Goal: Task Accomplishment & Management: Complete application form

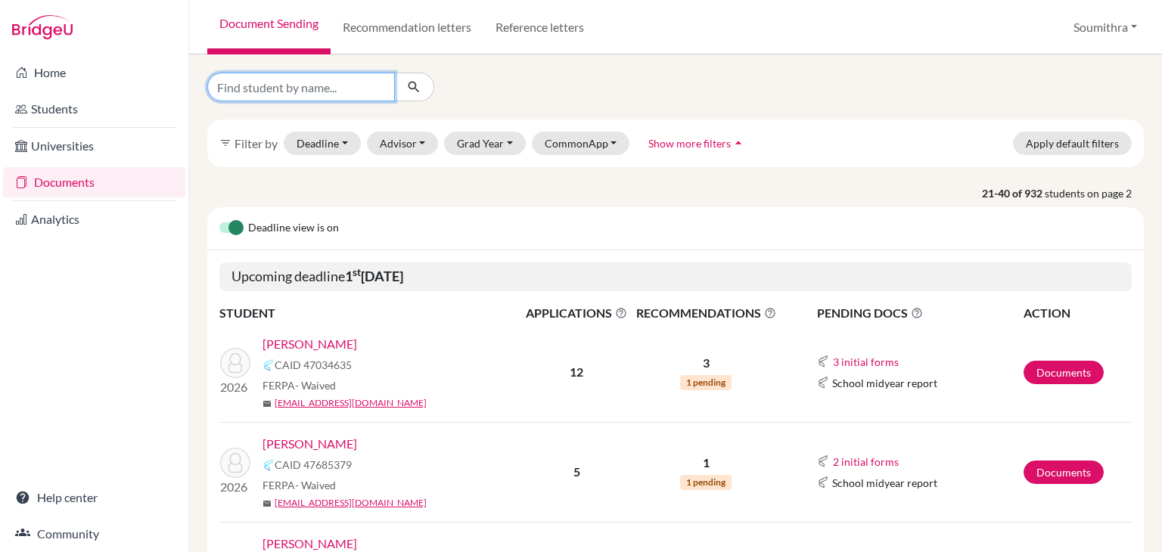
click at [241, 90] on input "Find student by name..." at bounding box center [301, 87] width 188 height 29
type input "[PERSON_NAME]"
click at [415, 88] on icon "submit" at bounding box center [413, 86] width 15 height 15
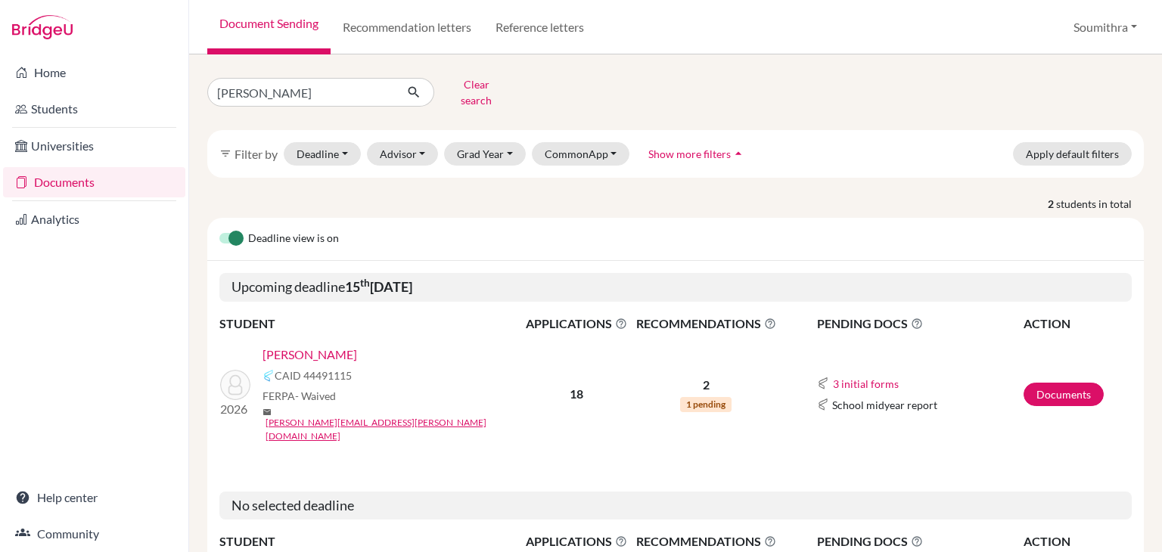
click at [322, 346] on link "Salwan, Aadya" at bounding box center [310, 355] width 95 height 18
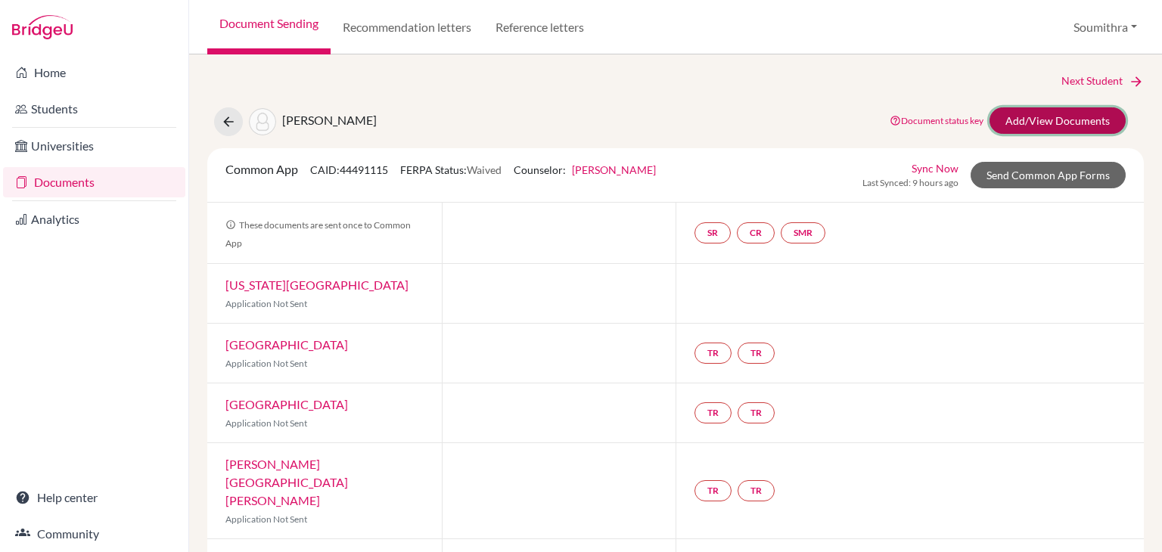
click at [1045, 124] on link "Add/View Documents" at bounding box center [1058, 120] width 136 height 26
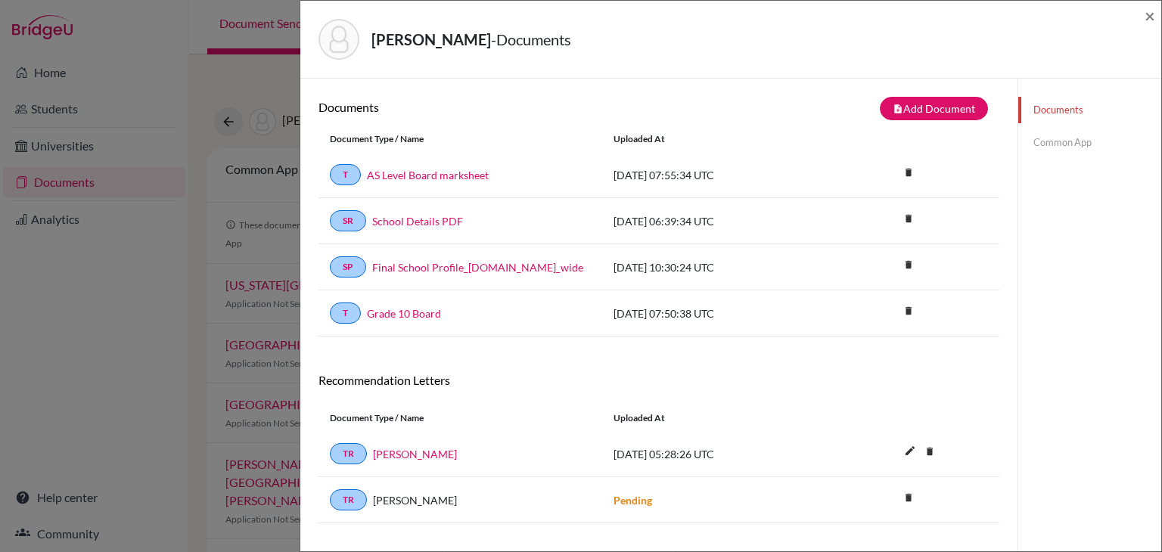
click at [1083, 134] on link "Common App" at bounding box center [1089, 142] width 143 height 26
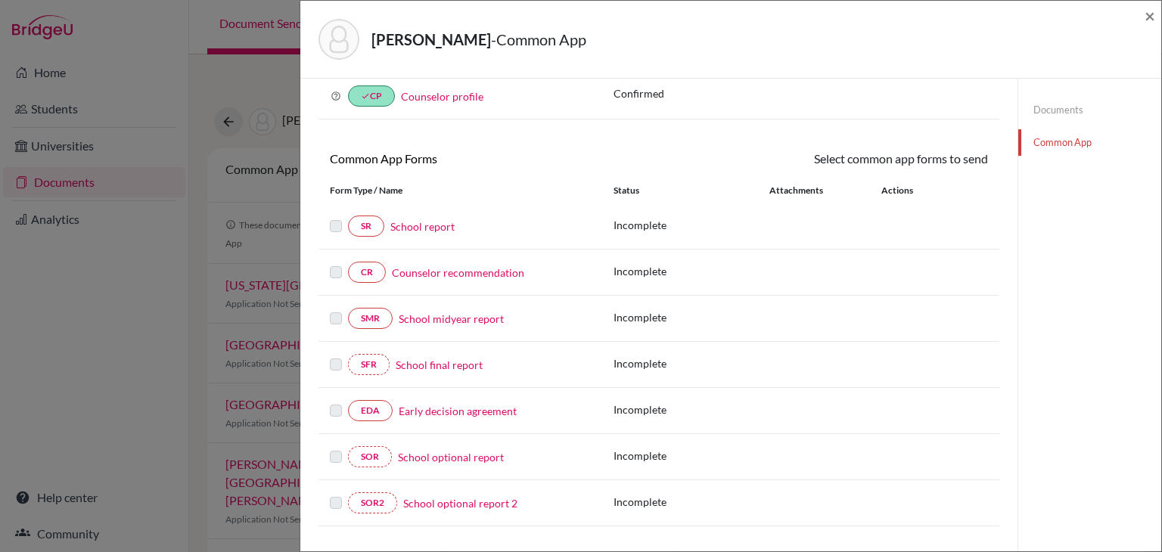
scroll to position [139, 0]
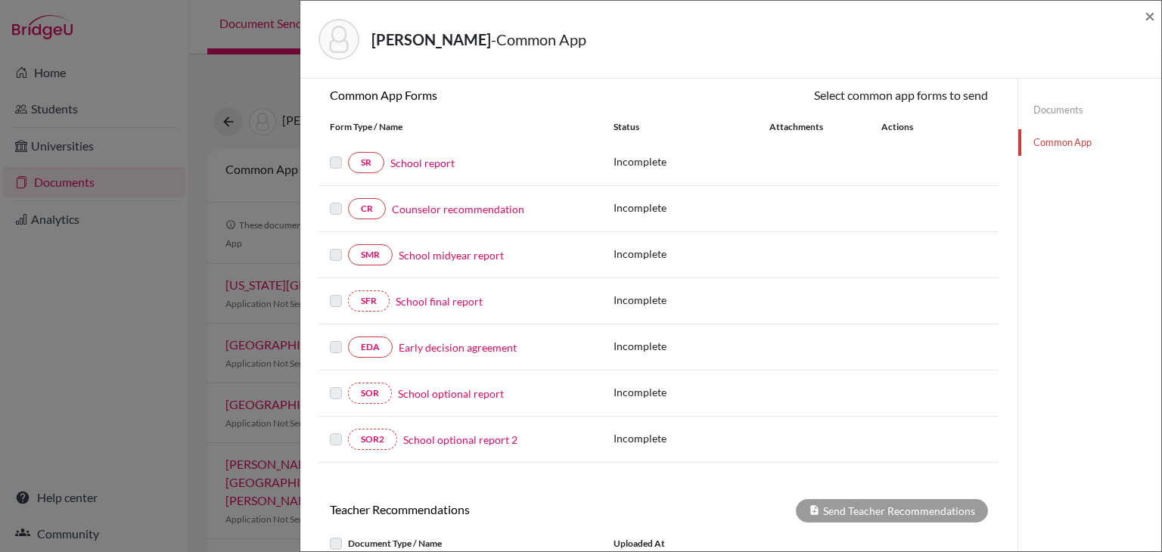
click at [473, 349] on link "Early decision agreement" at bounding box center [458, 348] width 118 height 16
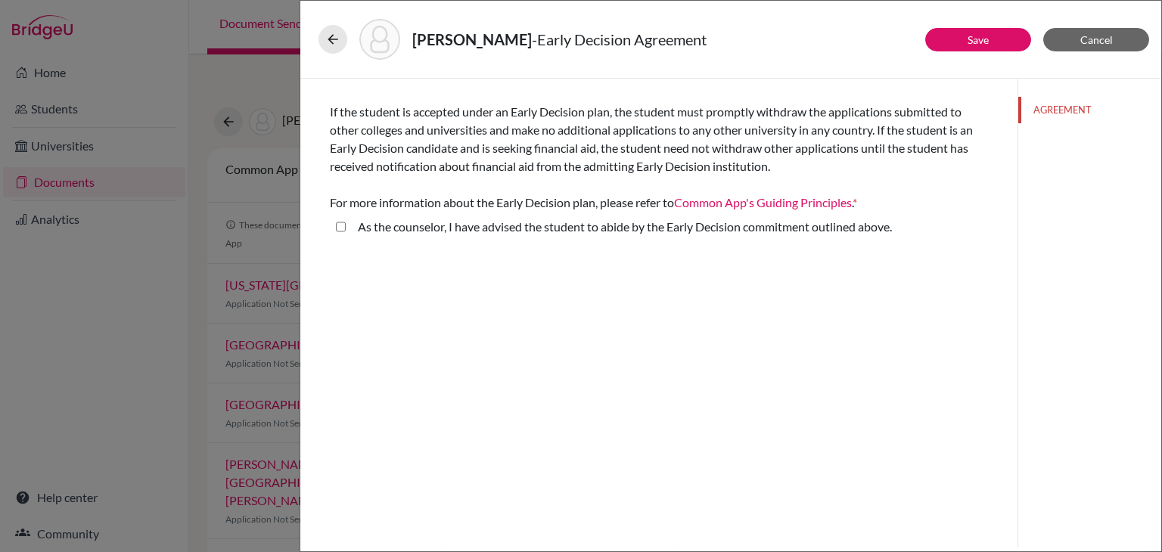
click at [341, 228] on above\ "As the counselor, I have advised the student to abide by the Early Decision com…" at bounding box center [341, 227] width 10 height 18
checkbox above\ "true"
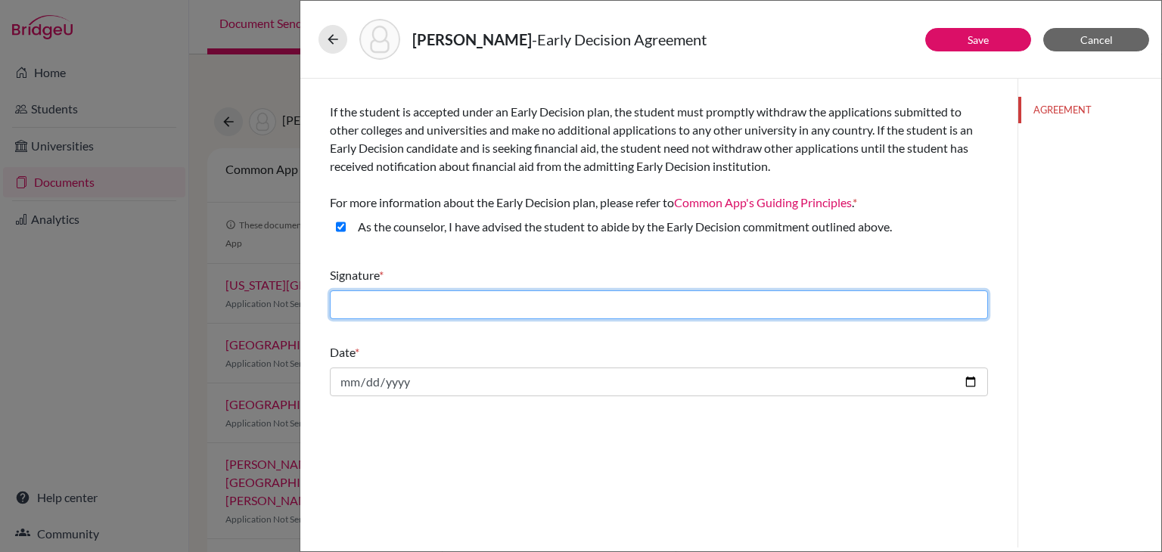
click at [679, 303] on input "text" at bounding box center [659, 305] width 658 height 29
type input "Soumithra Nagendran"
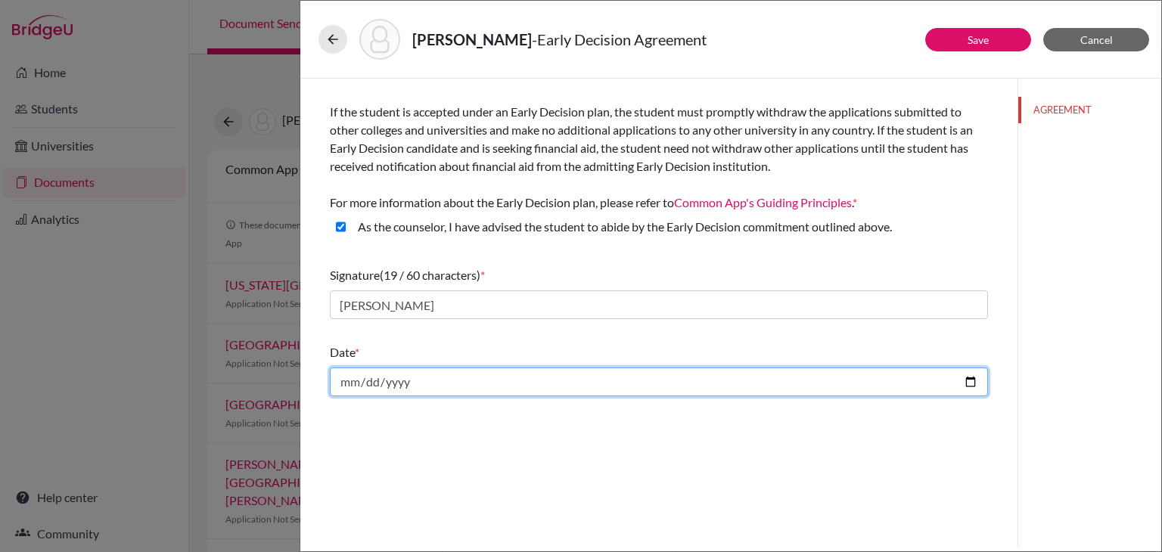
click at [970, 385] on input "date" at bounding box center [659, 382] width 658 height 29
type input "2025-10-04"
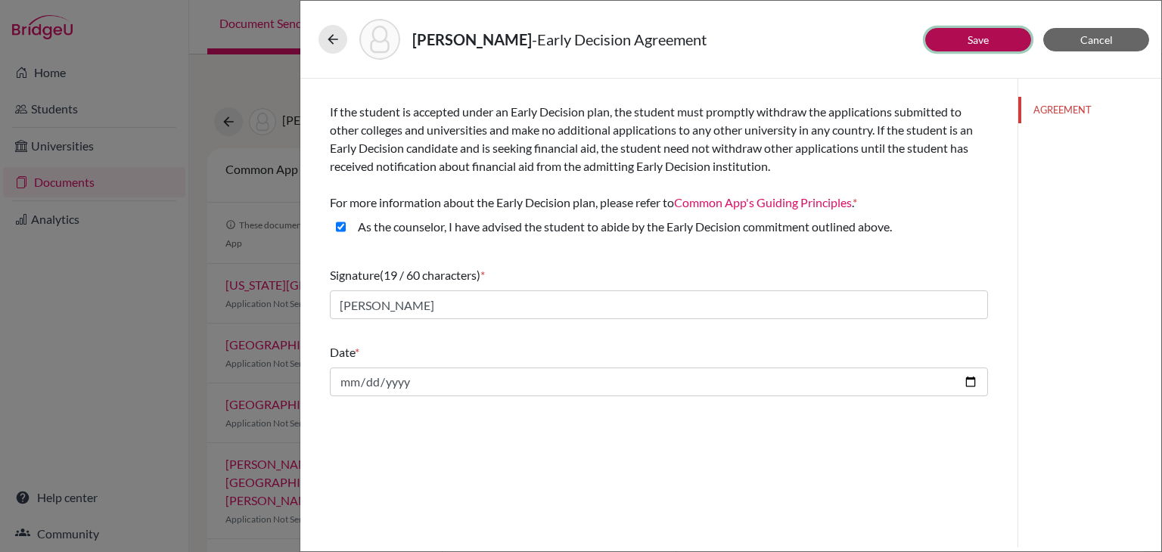
click at [960, 44] on button "Save" at bounding box center [978, 39] width 106 height 23
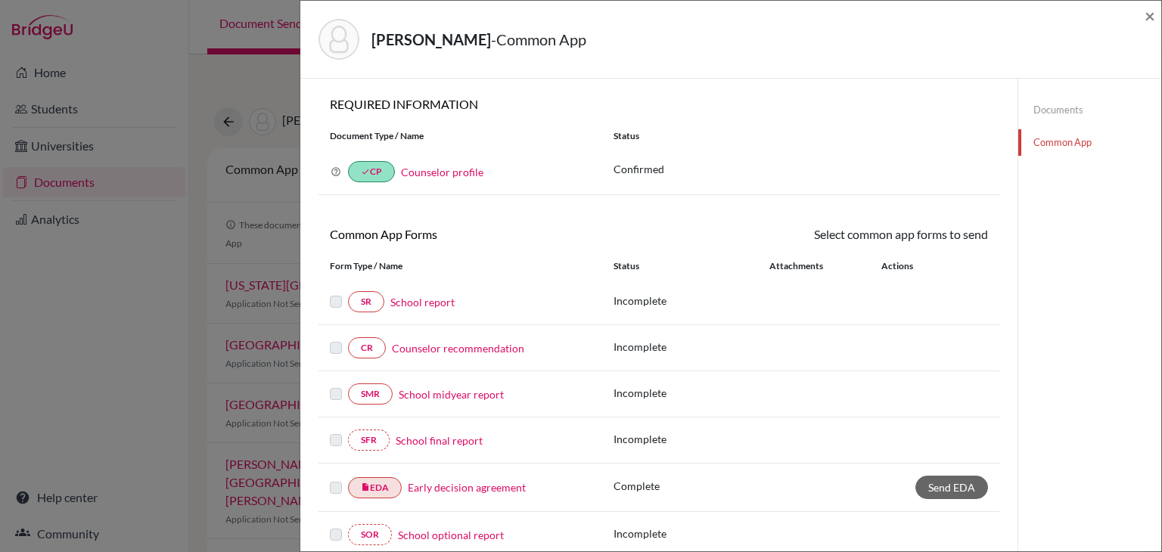
click at [420, 345] on link "Counselor recommendation" at bounding box center [458, 348] width 132 height 16
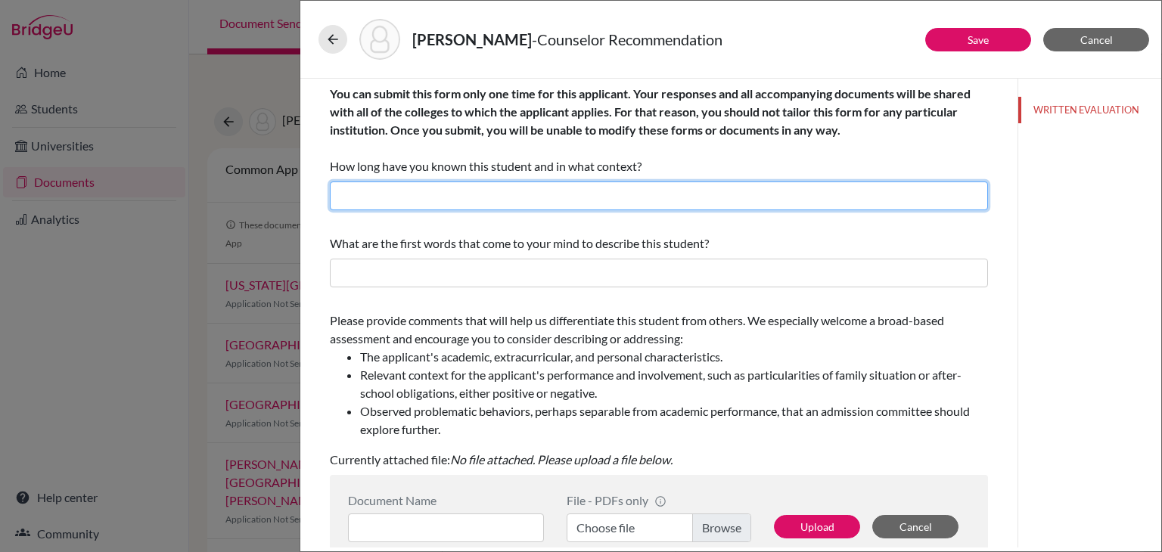
click at [390, 197] on input "text" at bounding box center [659, 196] width 658 height 29
drag, startPoint x: 443, startPoint y: 201, endPoint x: 414, endPoint y: 197, distance: 29.0
click at [414, 197] on input "I have known Anika for 4 years as her college and career guidance counselor and…" at bounding box center [659, 196] width 658 height 29
click at [440, 203] on input "I have known Aadya for 4 years as her college and career guidance counselor and…" at bounding box center [659, 196] width 658 height 29
type input "I have known Aadya for 4 years as her college and career guidance counselor and…"
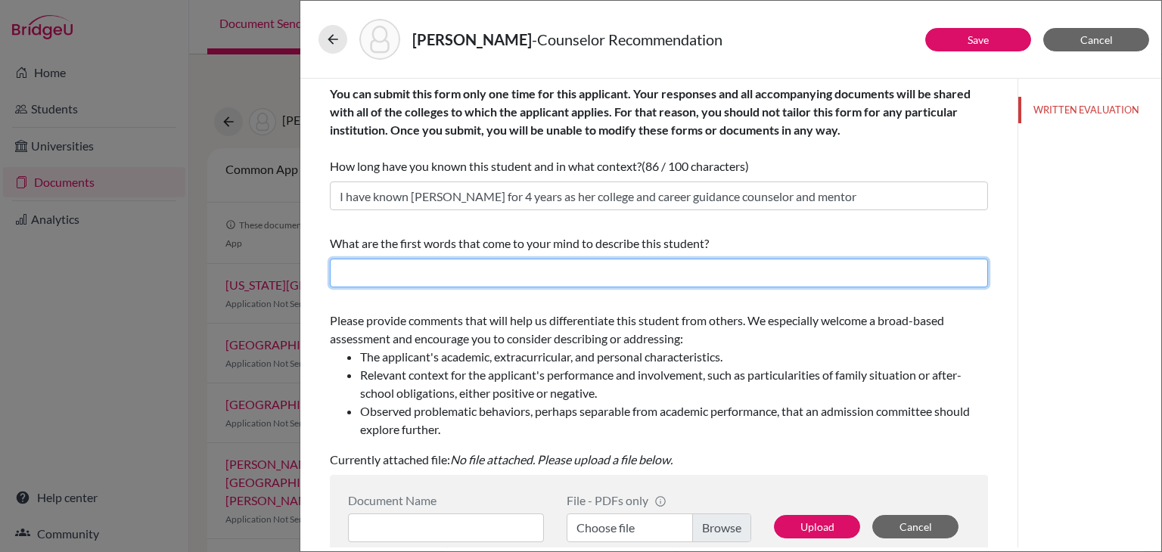
click at [595, 277] on input "text" at bounding box center [659, 273] width 658 height 29
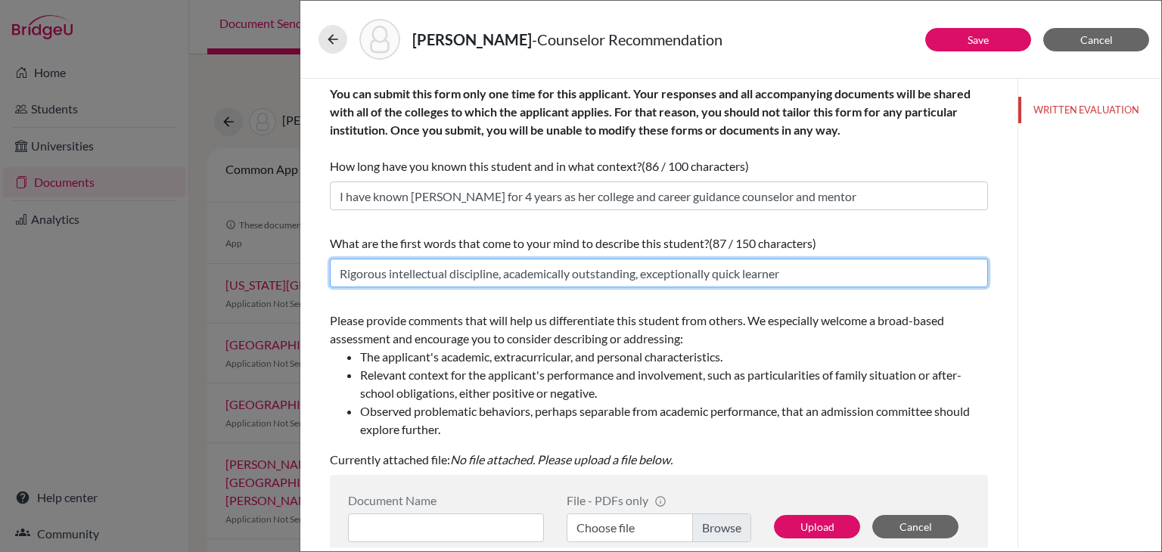
scroll to position [266, 0]
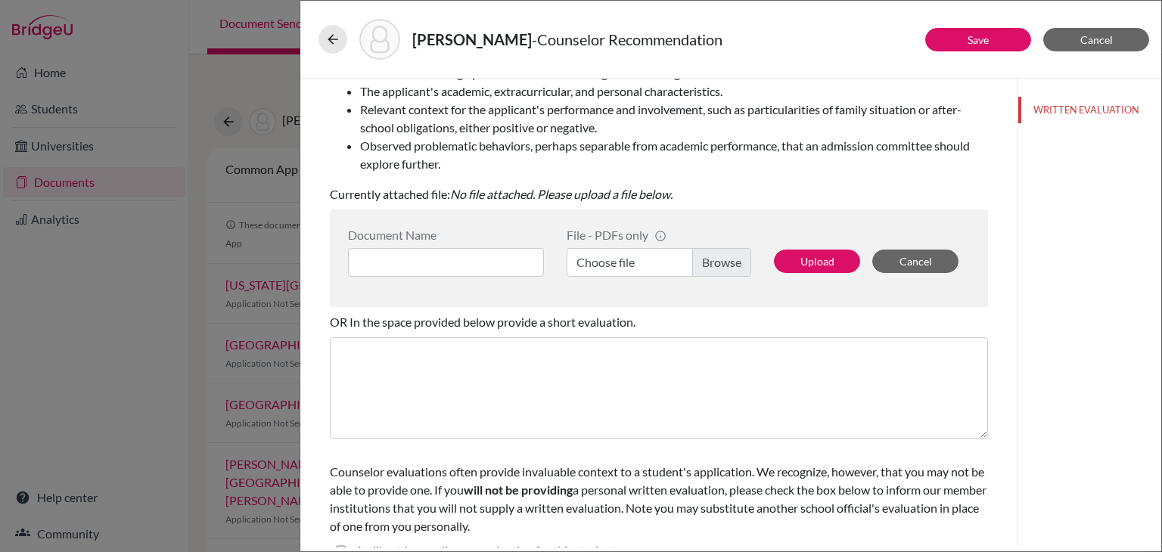
type input "Rigorous intellectual discipline, academically outstanding, exceptionally quick…"
click at [474, 264] on input at bounding box center [446, 262] width 196 height 29
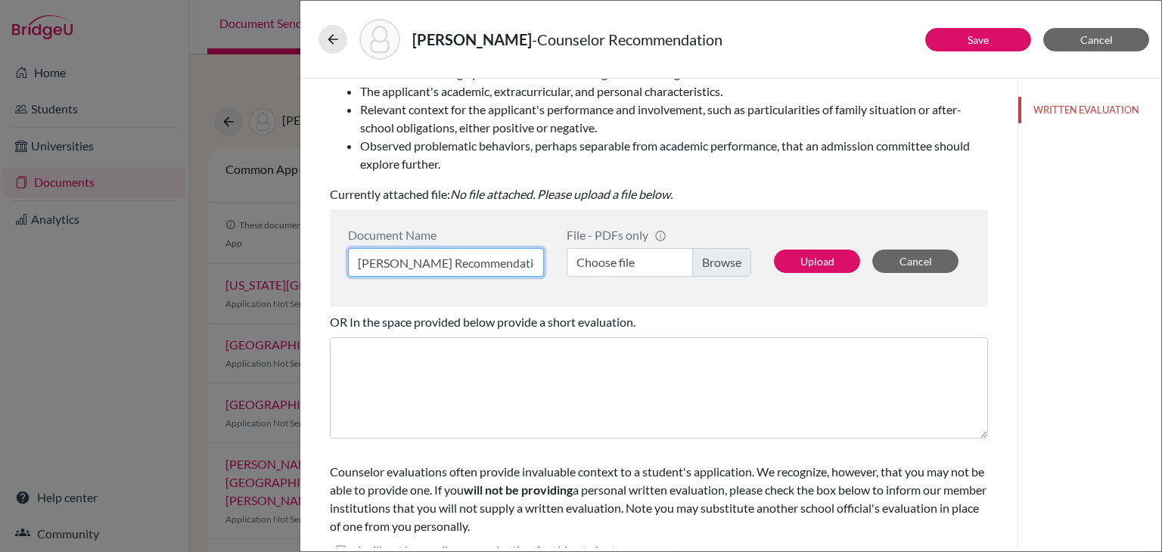
click at [396, 263] on input "Aadya Recommendation" at bounding box center [446, 262] width 196 height 29
type input "Aadya Counsellor Recommendation"
click at [604, 268] on label "Choose file" at bounding box center [659, 262] width 185 height 29
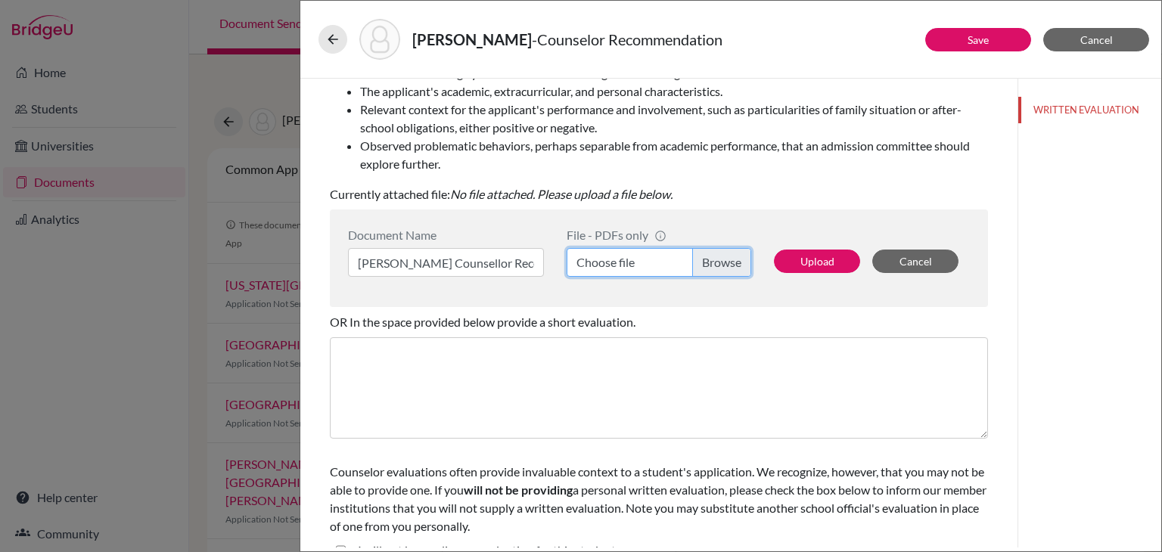
click at [604, 268] on input "Choose file" at bounding box center [659, 262] width 185 height 29
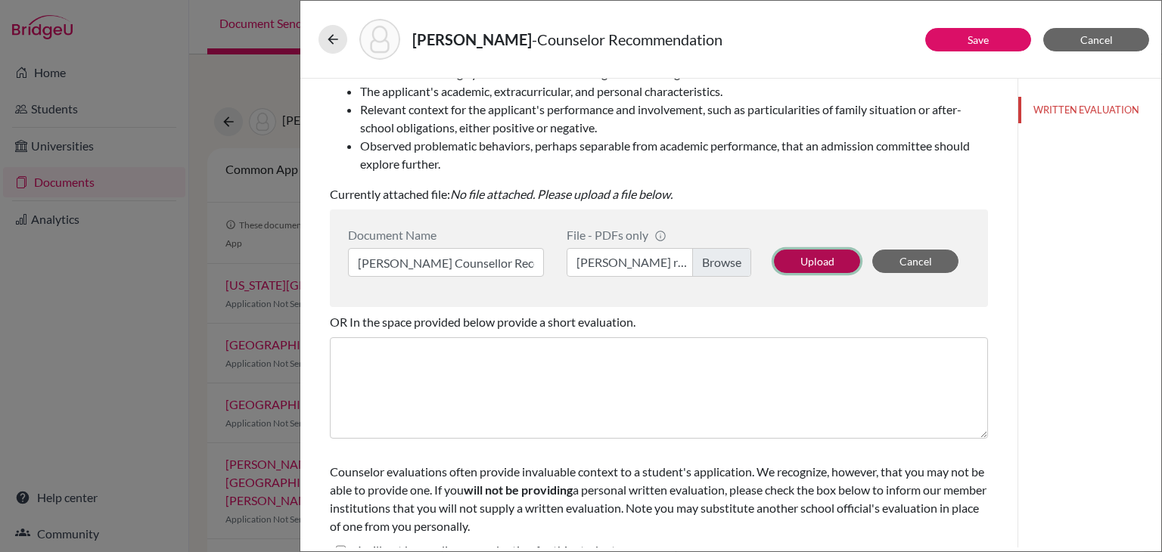
click at [807, 263] on button "Upload" at bounding box center [817, 261] width 86 height 23
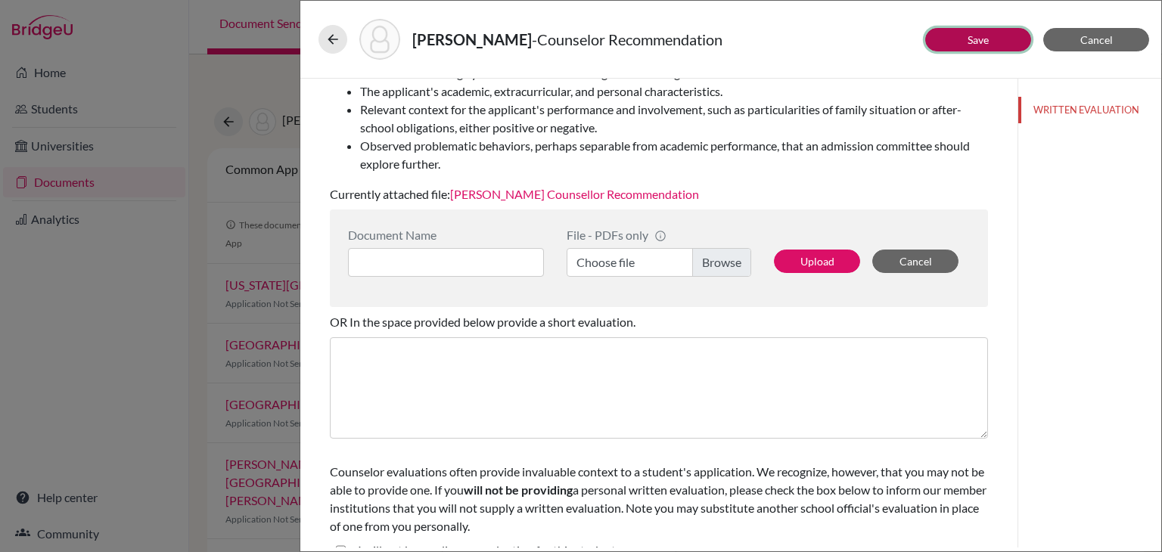
click at [987, 42] on link "Save" at bounding box center [978, 39] width 21 height 13
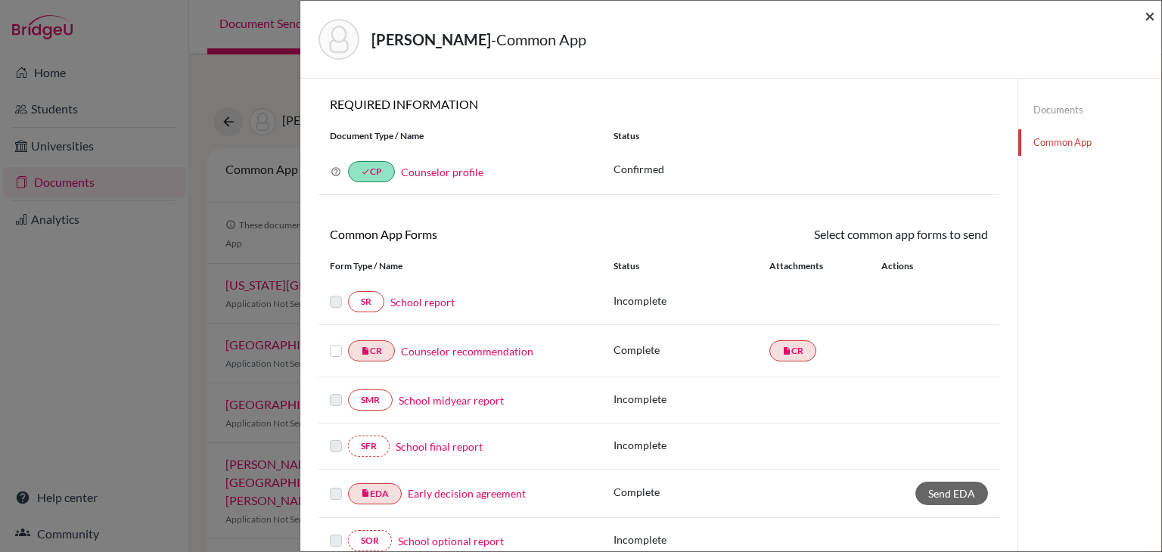
click at [1151, 18] on span "×" at bounding box center [1150, 16] width 11 height 22
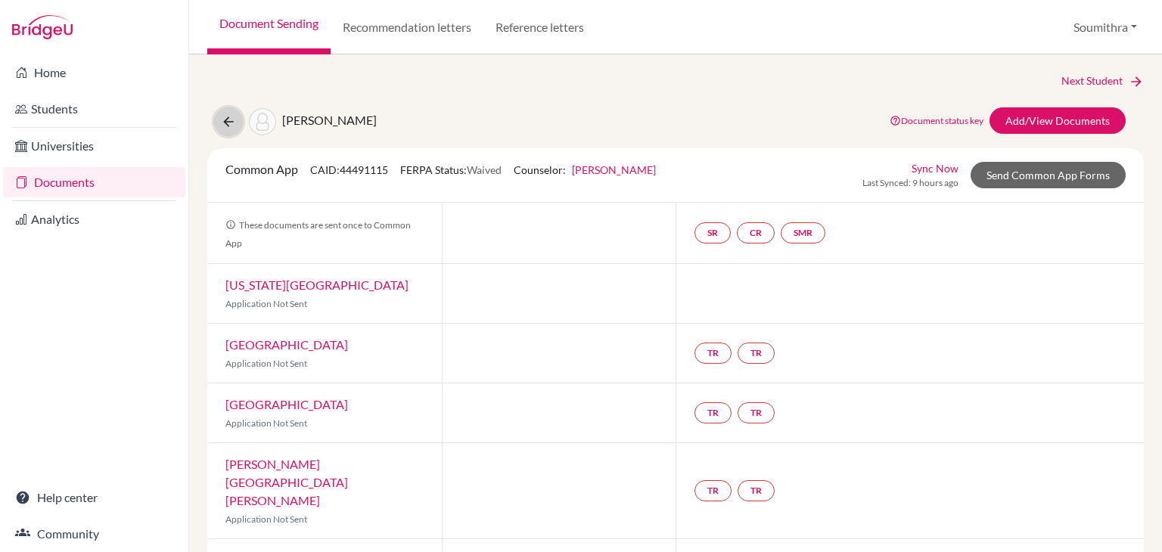
click at [229, 121] on icon at bounding box center [228, 121] width 15 height 15
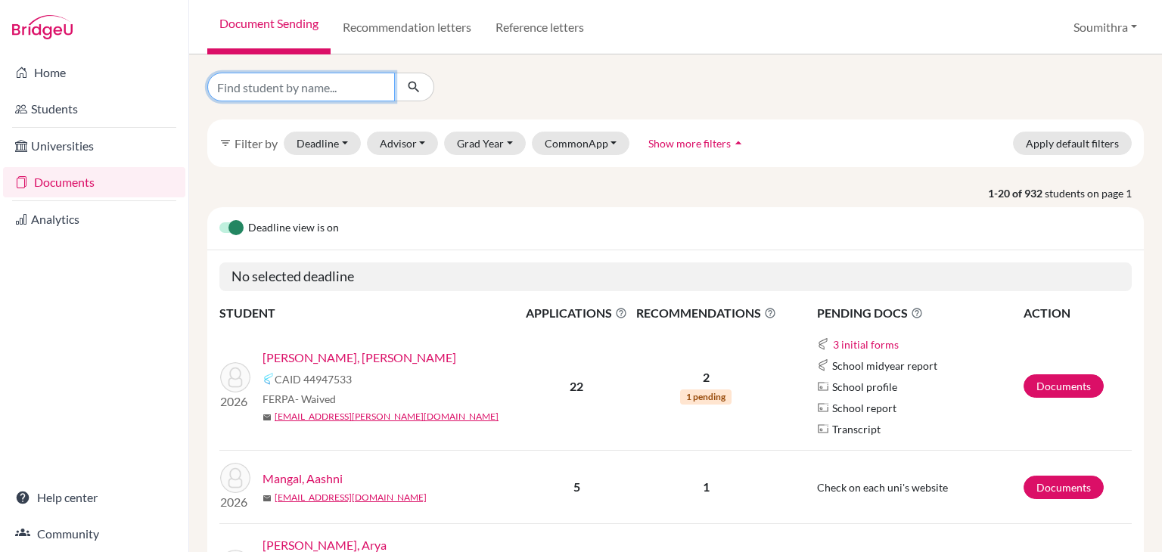
click at [285, 86] on input "Find student by name..." at bounding box center [301, 87] width 188 height 29
type input "kushagr"
click at [416, 85] on icon "submit" at bounding box center [413, 86] width 15 height 15
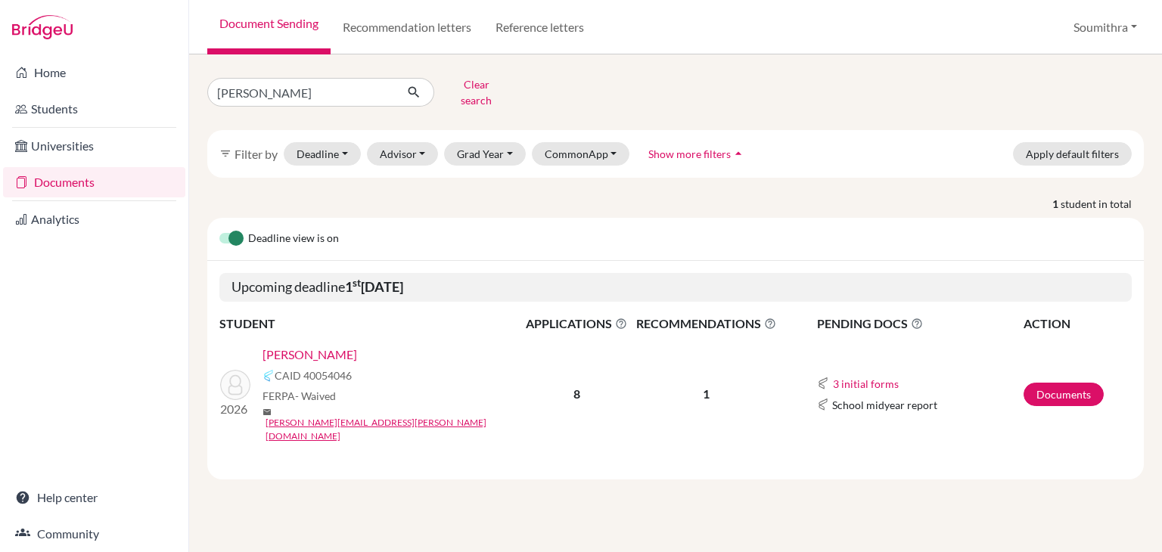
click at [285, 346] on link "Karn, Kushagr" at bounding box center [310, 355] width 95 height 18
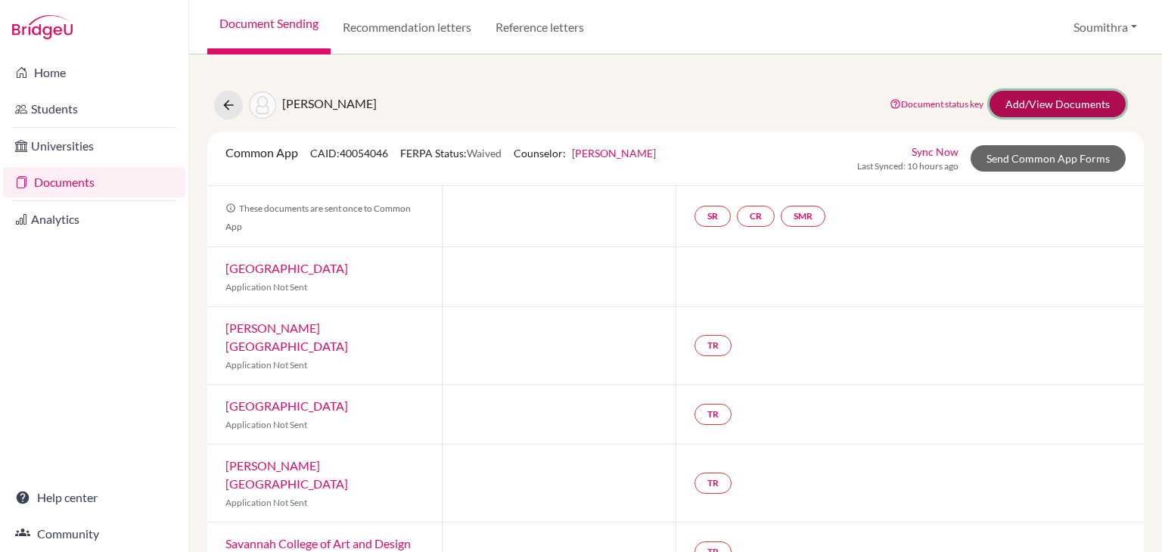
click at [1024, 103] on link "Add/View Documents" at bounding box center [1058, 104] width 136 height 26
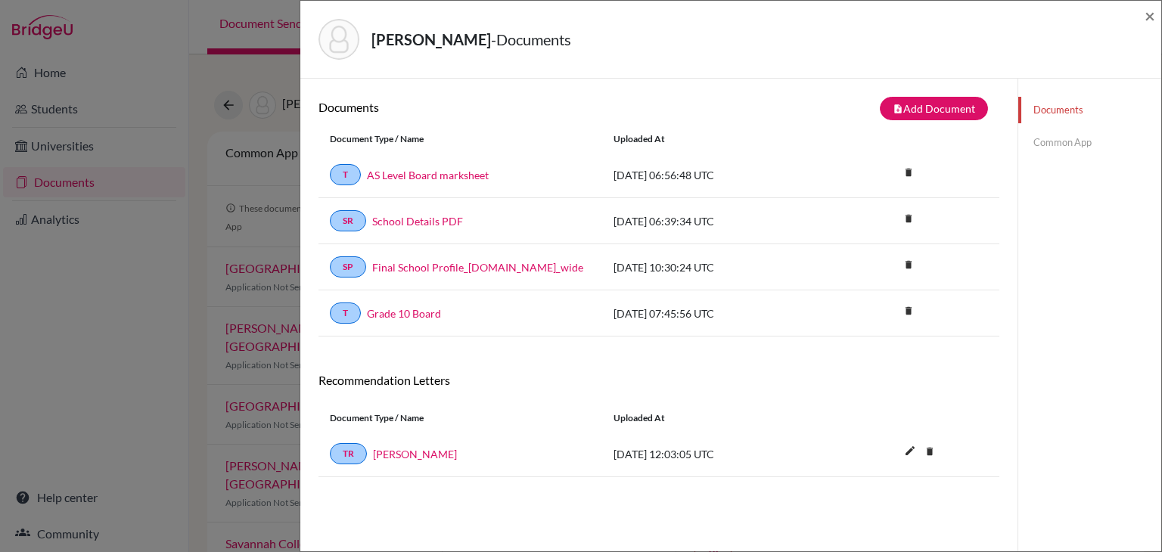
click at [1047, 138] on link "Common App" at bounding box center [1089, 142] width 143 height 26
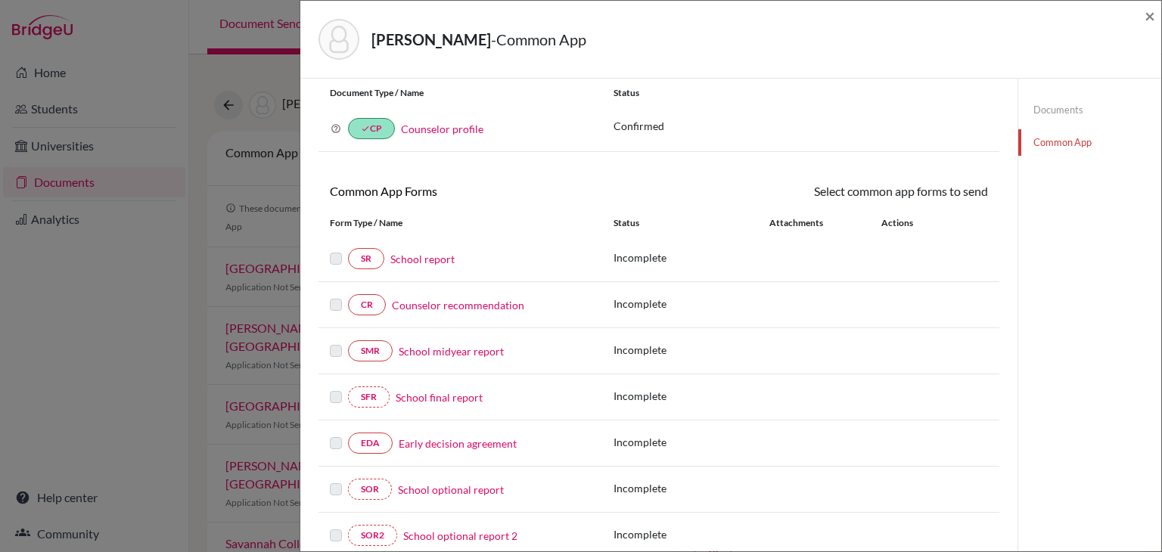
scroll to position [44, 0]
click at [467, 440] on link "Early decision agreement" at bounding box center [458, 443] width 118 height 16
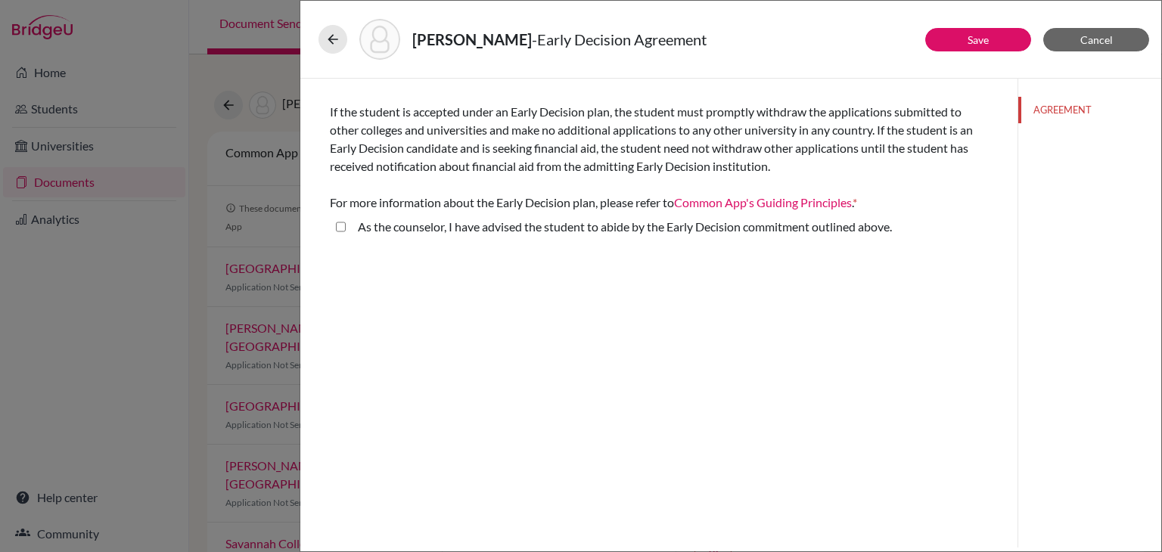
click at [342, 230] on above\ "As the counselor, I have advised the student to abide by the Early Decision com…" at bounding box center [341, 227] width 10 height 18
checkbox above\ "true"
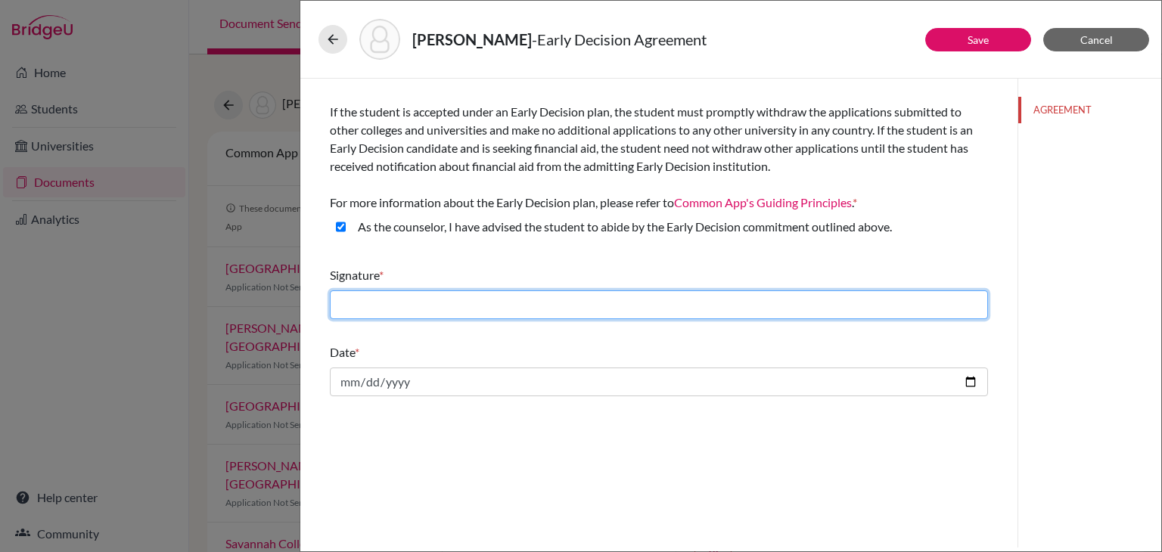
click at [381, 303] on input "text" at bounding box center [659, 305] width 658 height 29
type input "Soumithra Nagendran"
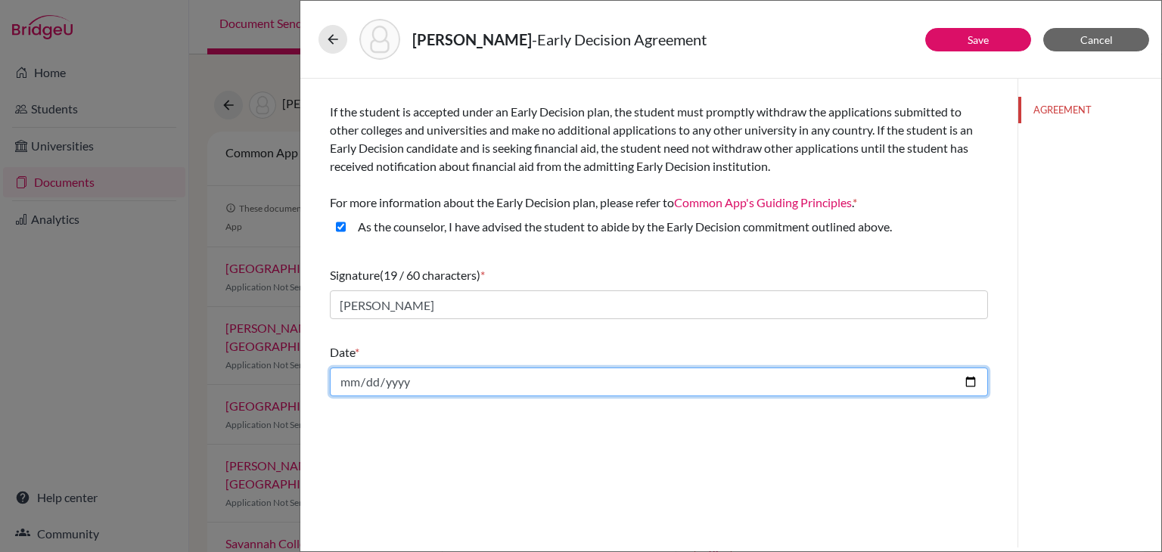
click at [974, 388] on input "date" at bounding box center [659, 382] width 658 height 29
type input "[DATE]"
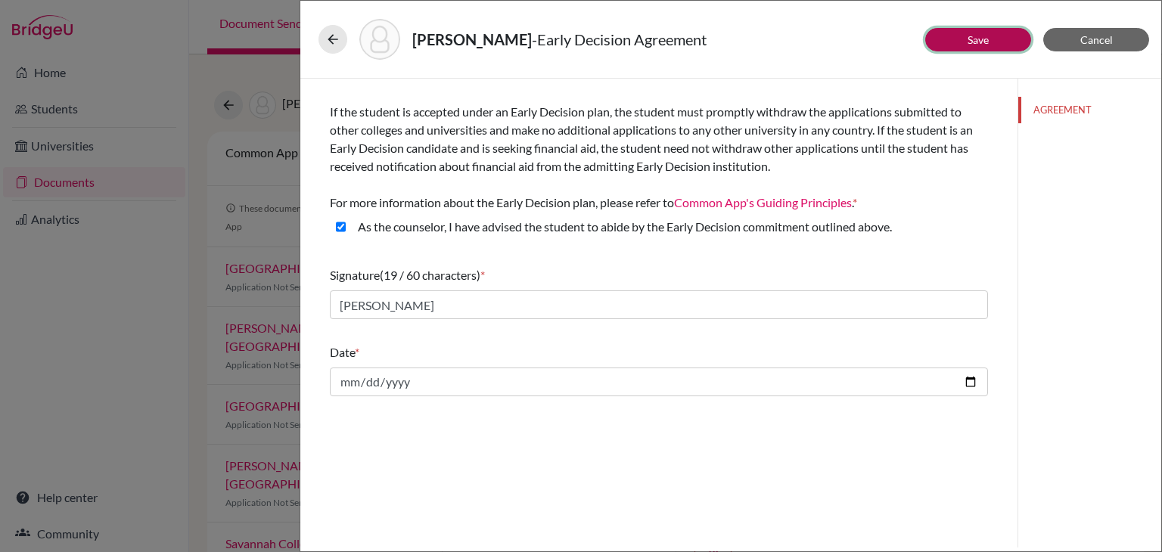
click at [990, 33] on button "Save" at bounding box center [978, 39] width 106 height 23
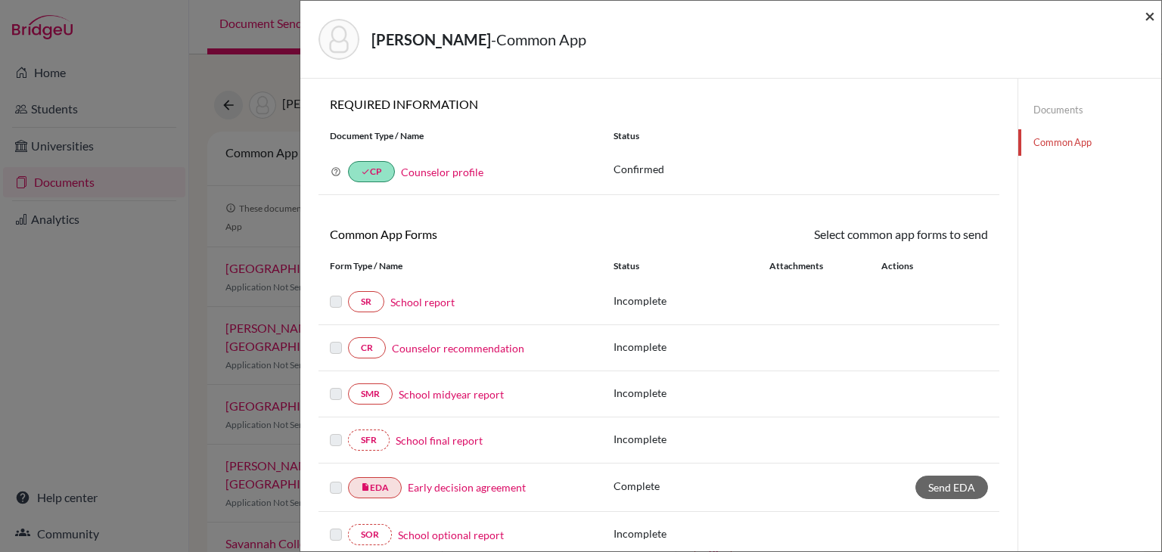
click at [1151, 16] on span "×" at bounding box center [1150, 16] width 11 height 22
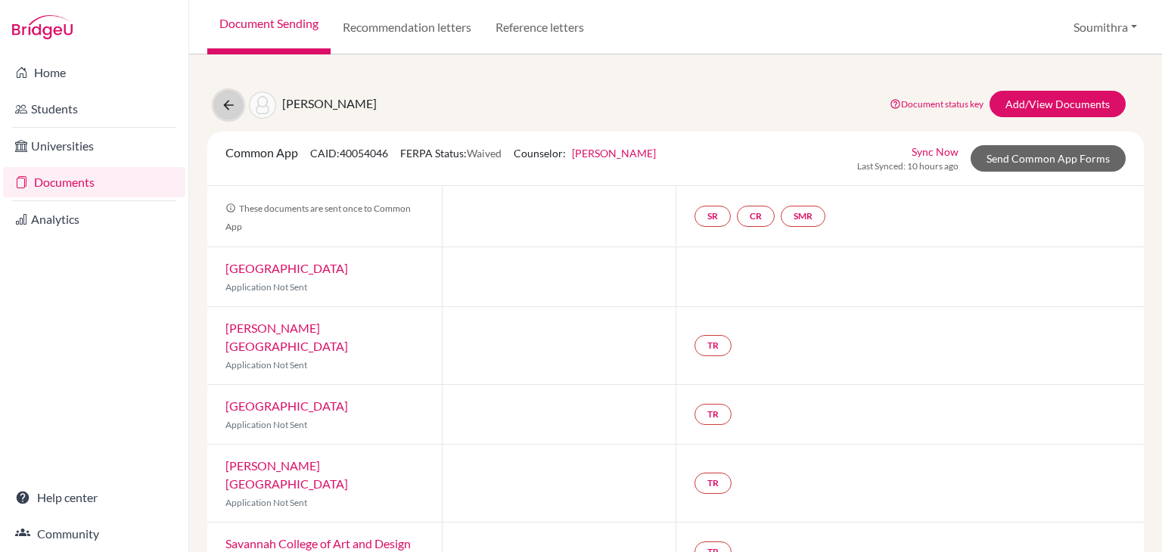
click at [232, 103] on icon at bounding box center [228, 105] width 15 height 15
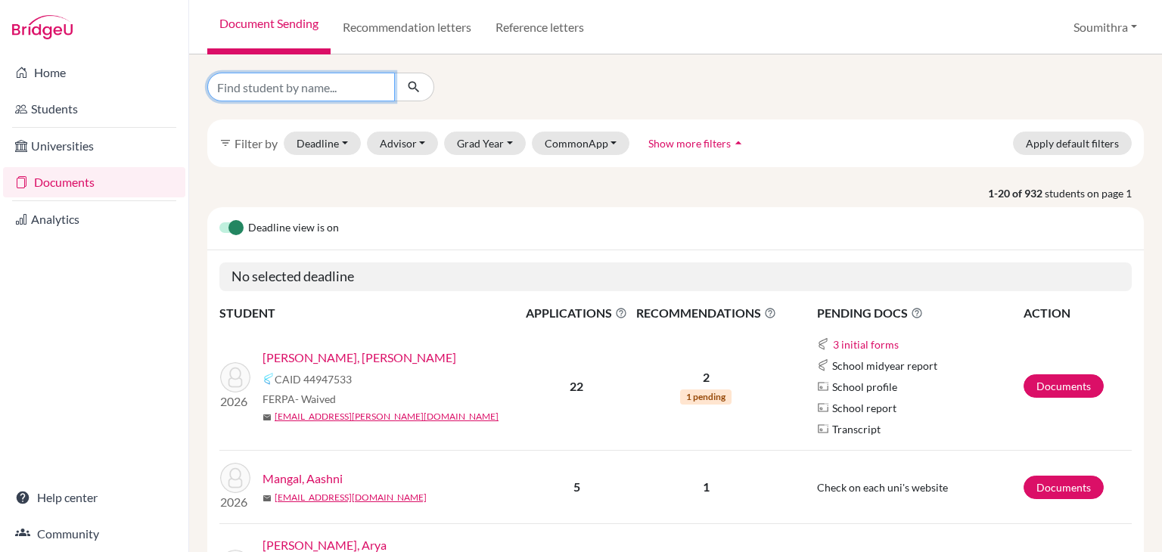
click at [313, 92] on input "Find student by name..." at bounding box center [301, 87] width 188 height 29
type input "[PERSON_NAME]"
click at [416, 87] on icon "submit" at bounding box center [413, 86] width 15 height 15
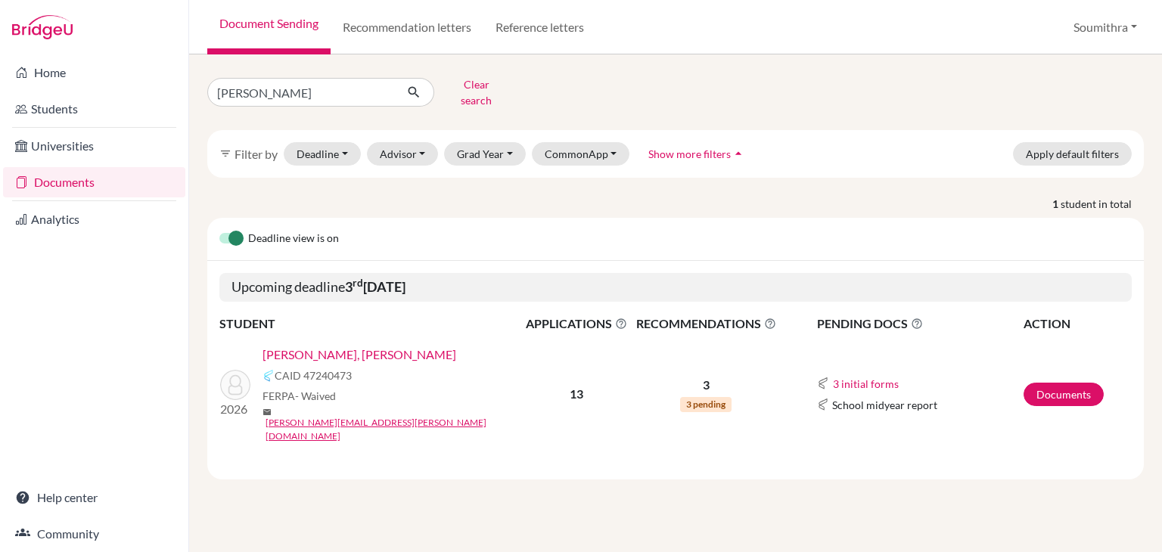
click at [331, 347] on link "[PERSON_NAME], [PERSON_NAME]" at bounding box center [360, 355] width 194 height 18
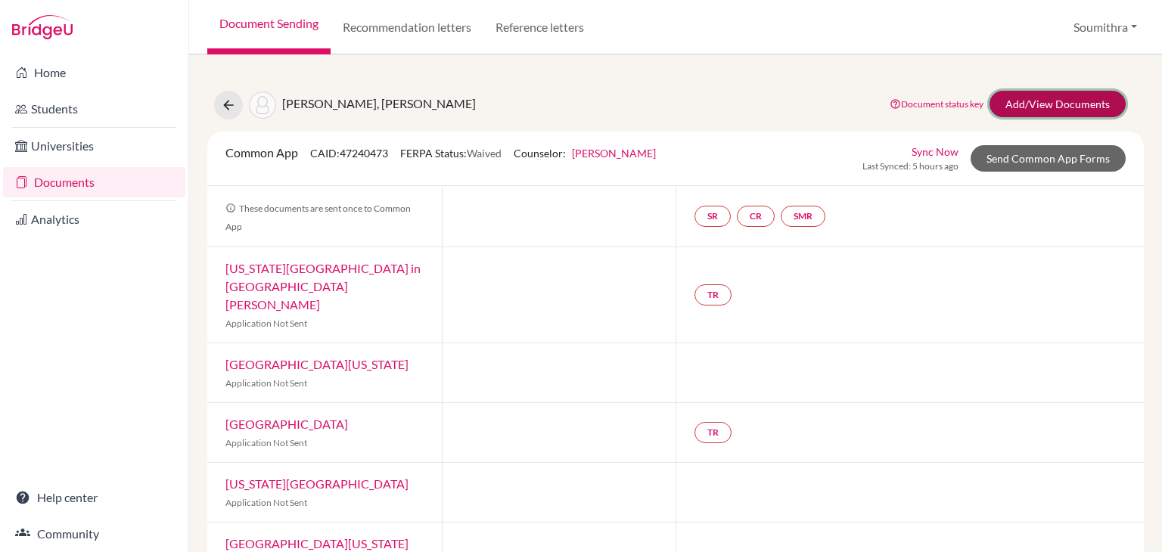
click at [1028, 105] on link "Add/View Documents" at bounding box center [1058, 104] width 136 height 26
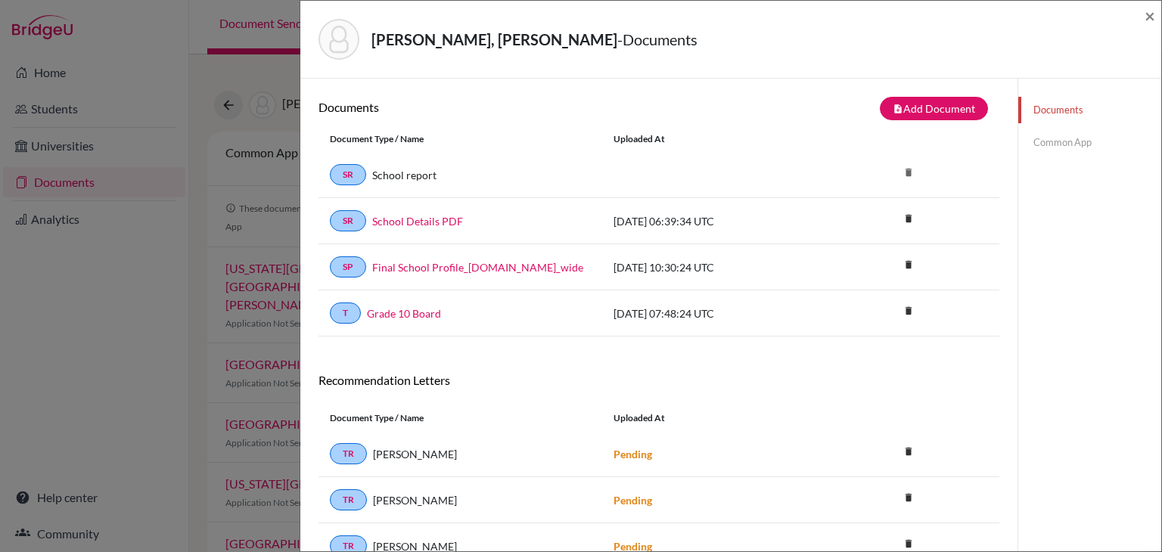
click at [1051, 149] on link "Common App" at bounding box center [1089, 142] width 143 height 26
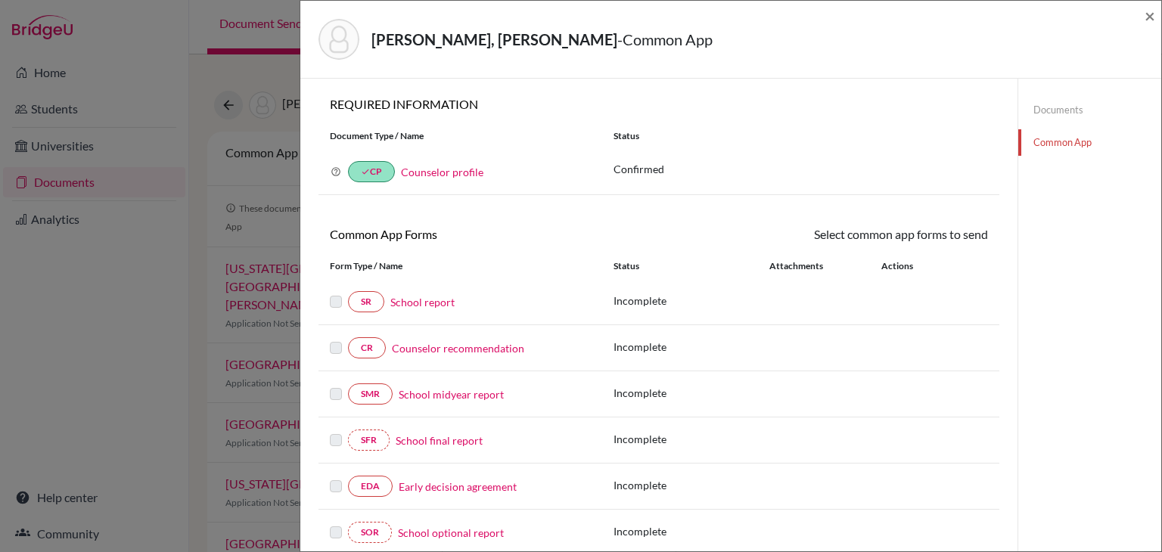
scroll to position [51, 0]
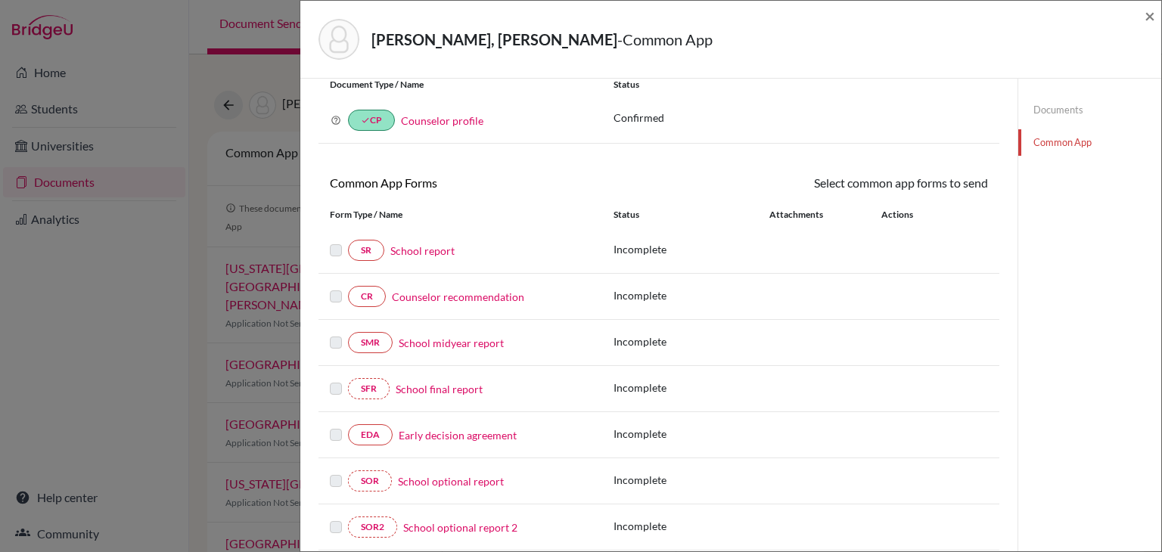
click at [482, 435] on link "Early decision agreement" at bounding box center [458, 435] width 118 height 16
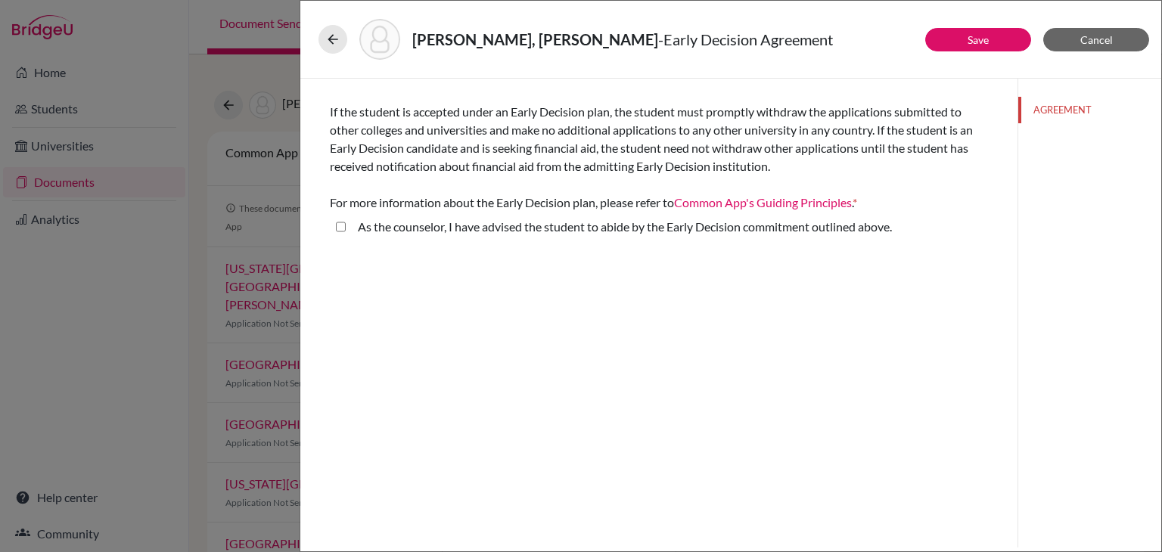
click at [342, 227] on above\ "As the counselor, I have advised the student to abide by the Early Decision com…" at bounding box center [341, 227] width 10 height 18
checkbox above\ "true"
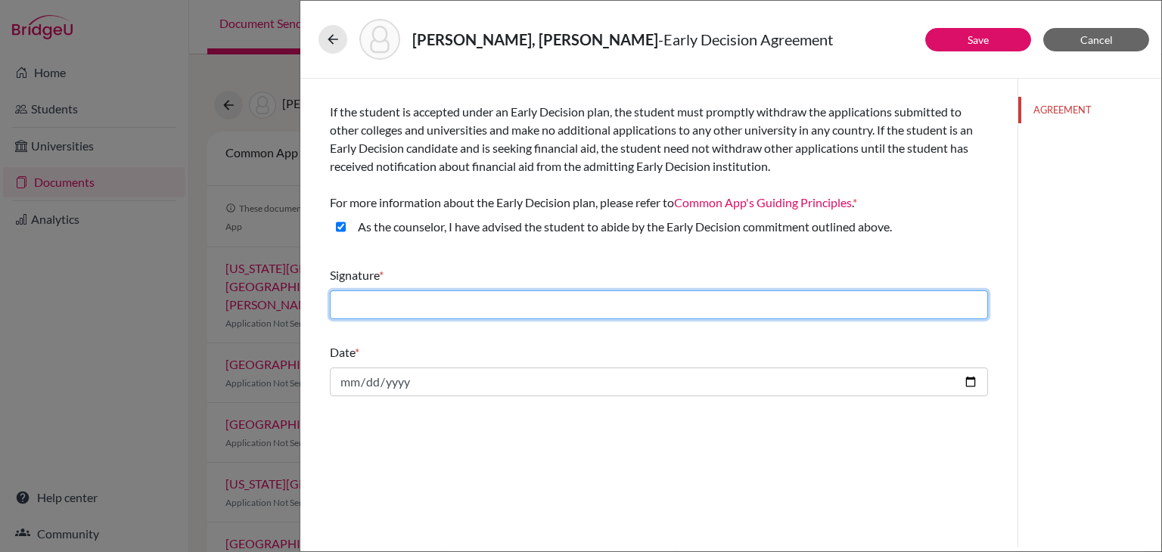
click at [393, 302] on input "text" at bounding box center [659, 305] width 658 height 29
type input "Soumithra Nagendran"
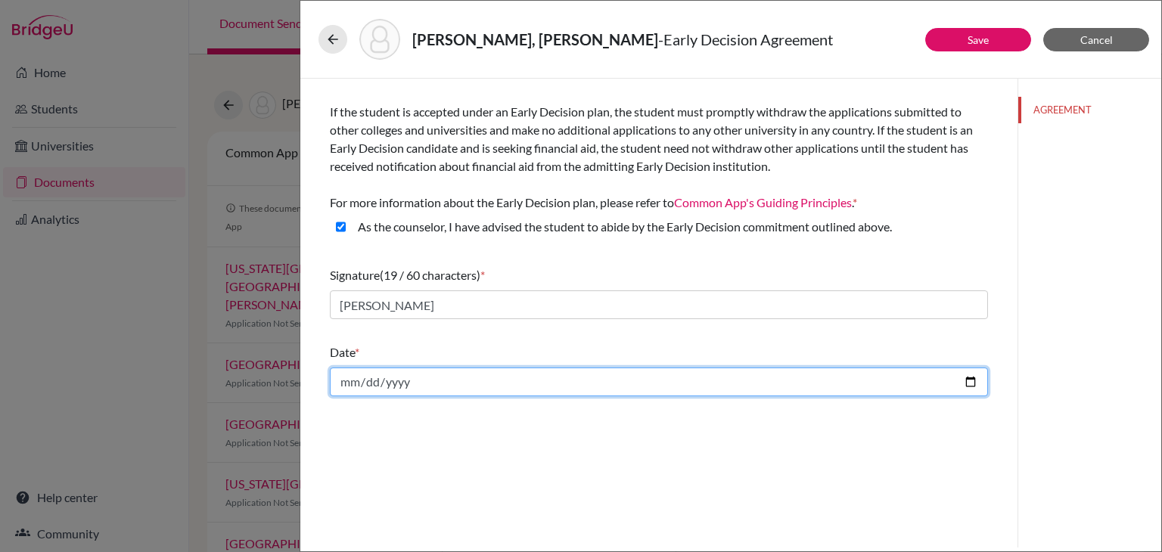
click at [975, 383] on input "date" at bounding box center [659, 382] width 658 height 29
type input "2025-10-04"
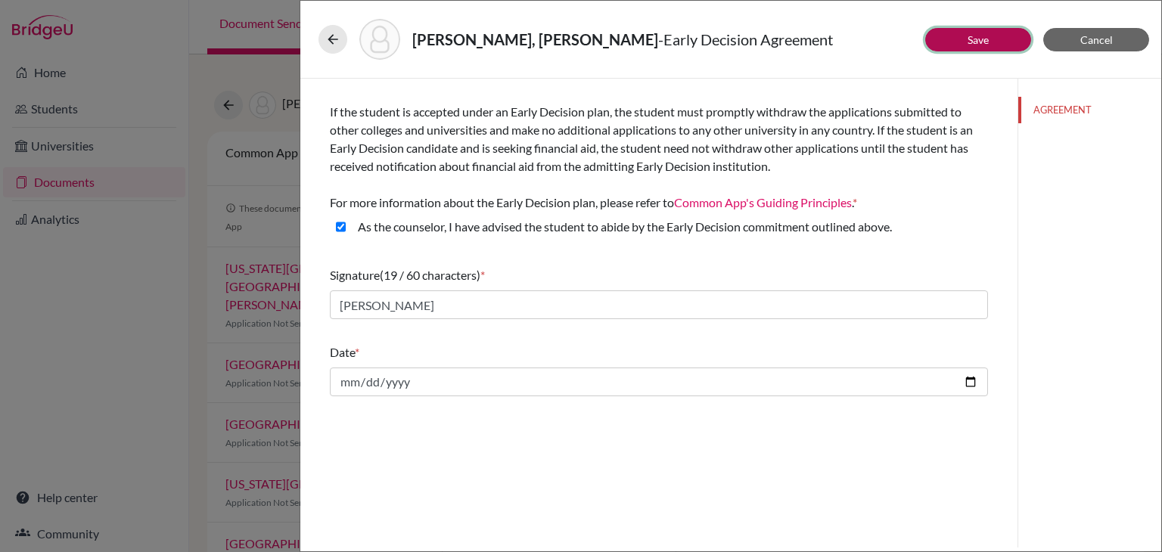
click at [961, 37] on button "Save" at bounding box center [978, 39] width 106 height 23
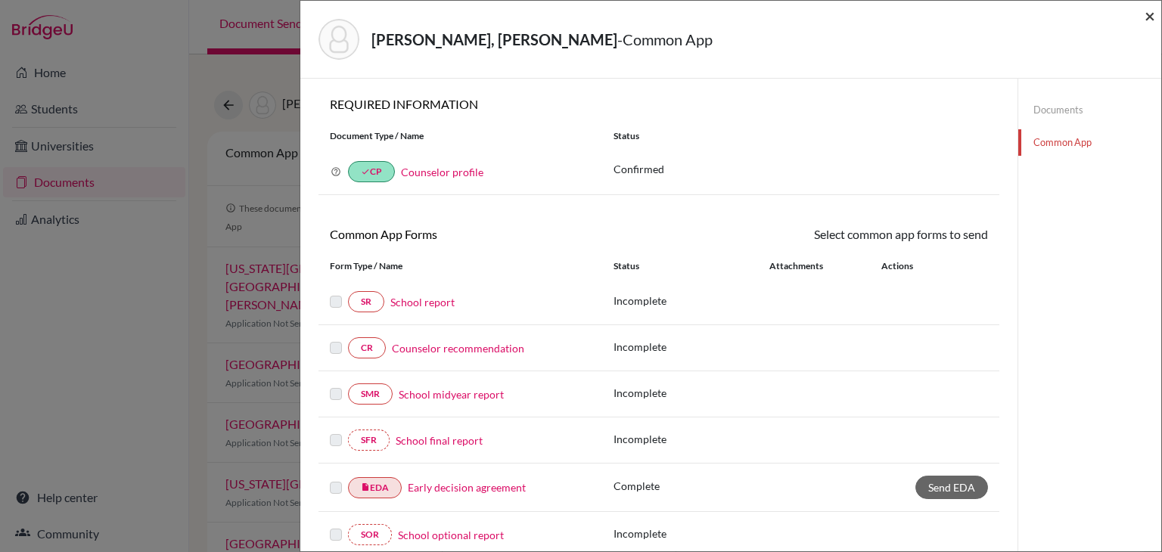
click at [1148, 19] on span "×" at bounding box center [1150, 16] width 11 height 22
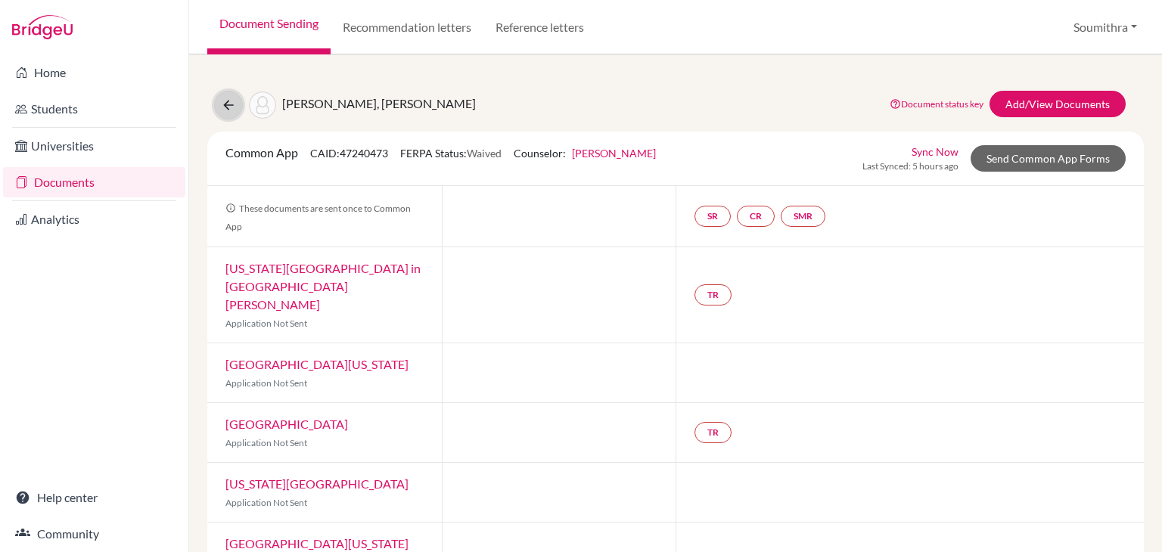
click at [225, 109] on icon at bounding box center [228, 105] width 15 height 15
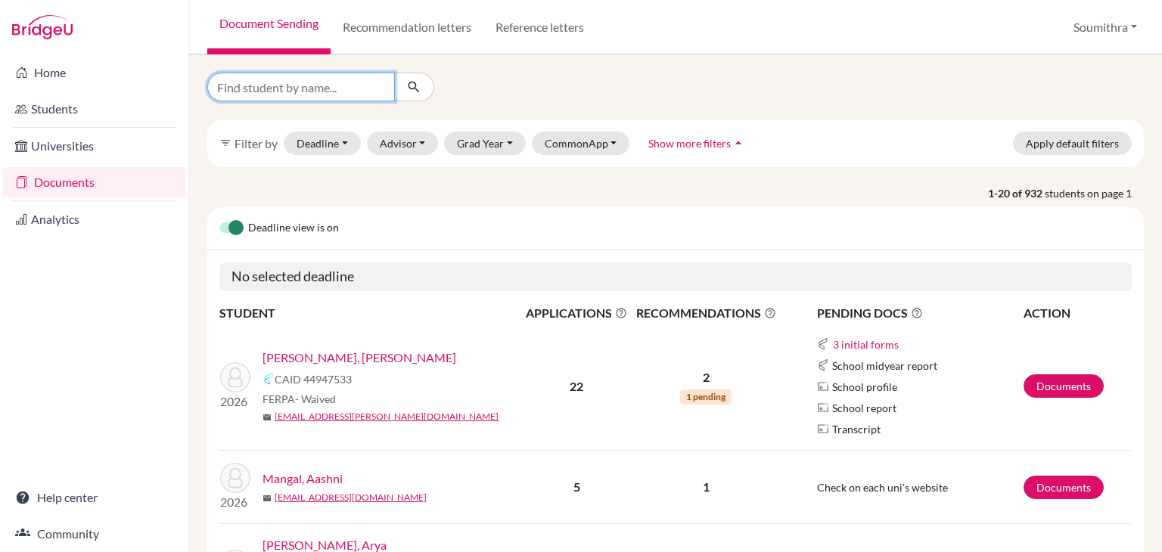
click at [296, 85] on input "Find student by name..." at bounding box center [301, 87] width 188 height 29
type input "[PERSON_NAME]"
click at [409, 89] on icon "submit" at bounding box center [413, 86] width 15 height 15
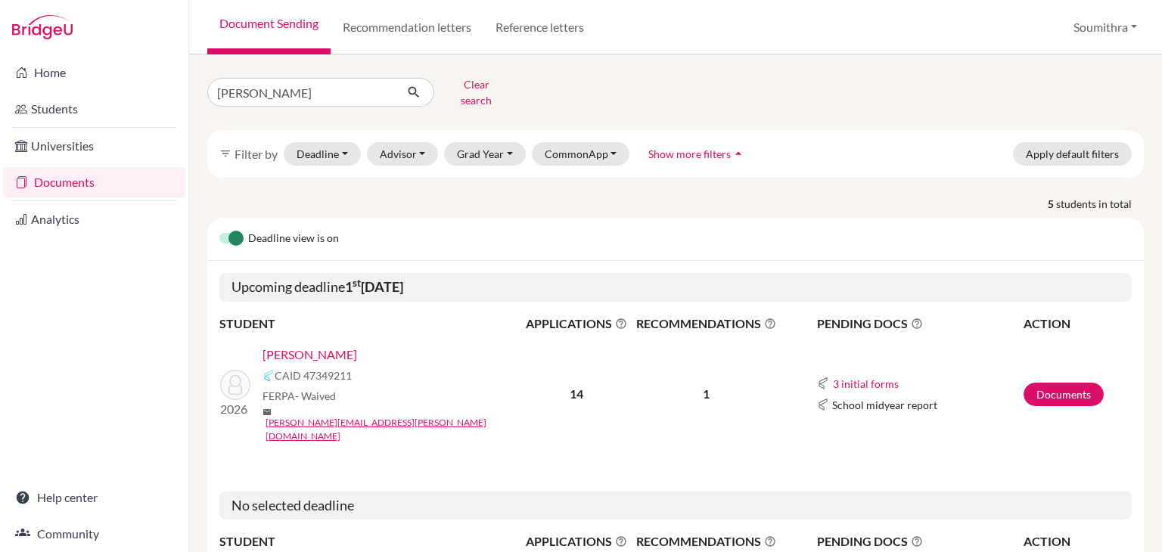
click at [340, 346] on link "[PERSON_NAME]" at bounding box center [310, 355] width 95 height 18
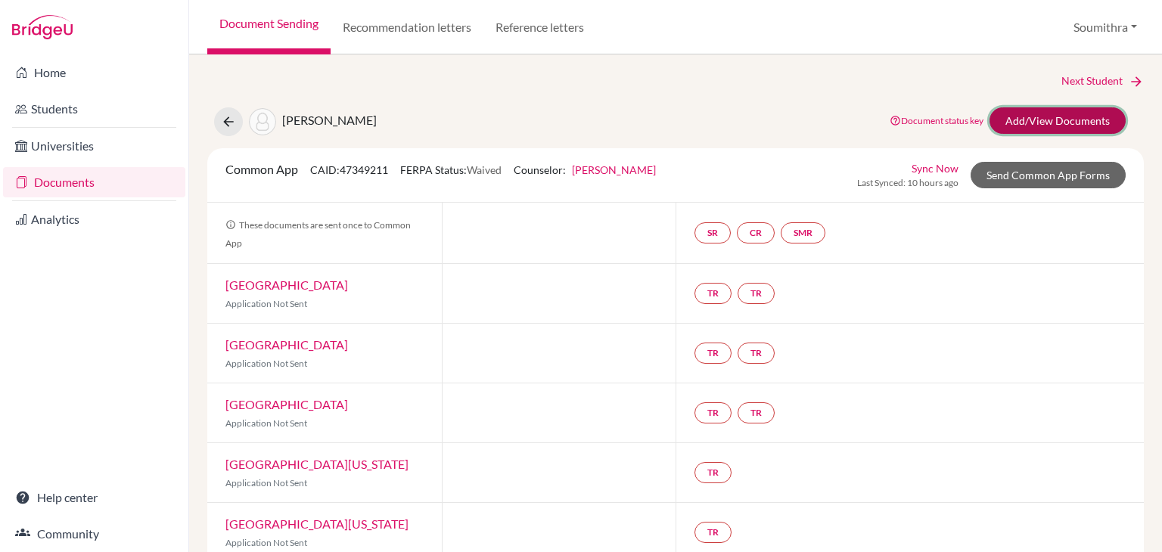
click at [1061, 116] on link "Add/View Documents" at bounding box center [1058, 120] width 136 height 26
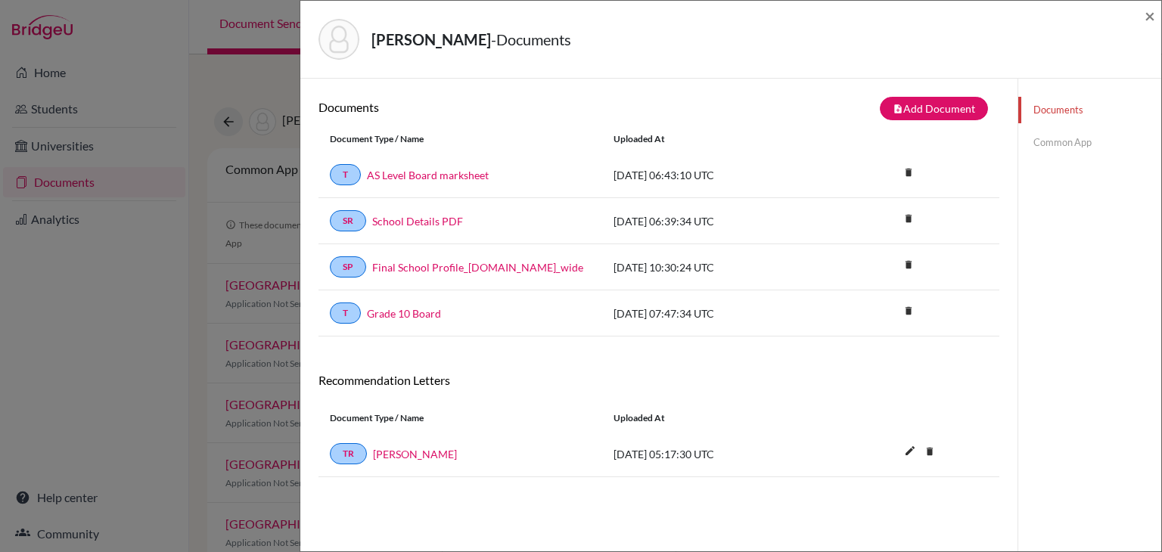
click at [1054, 146] on link "Common App" at bounding box center [1089, 142] width 143 height 26
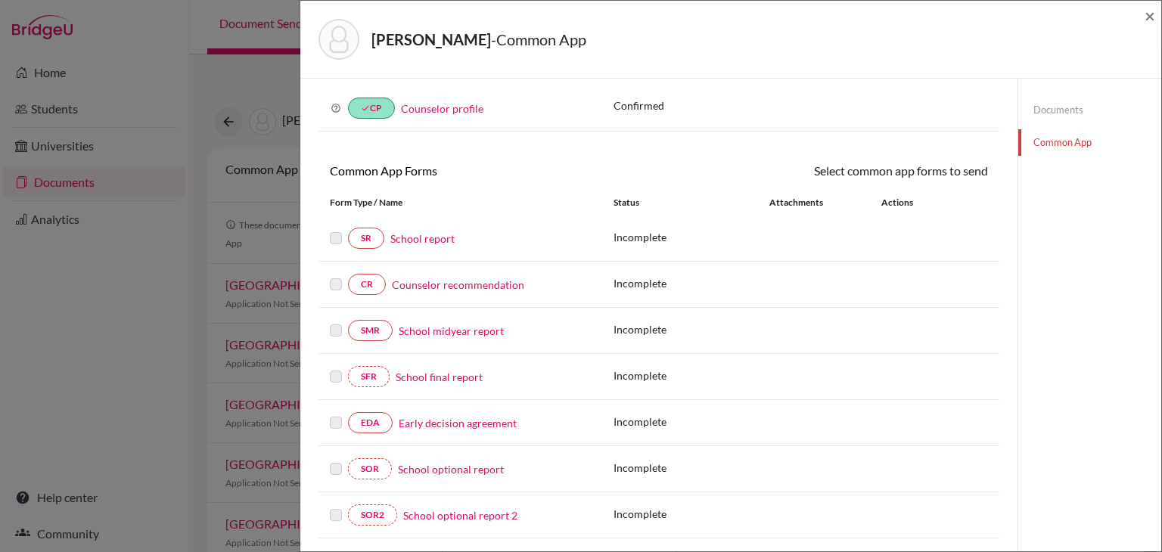
scroll to position [64, 0]
click at [463, 419] on link "Early decision agreement" at bounding box center [458, 423] width 118 height 16
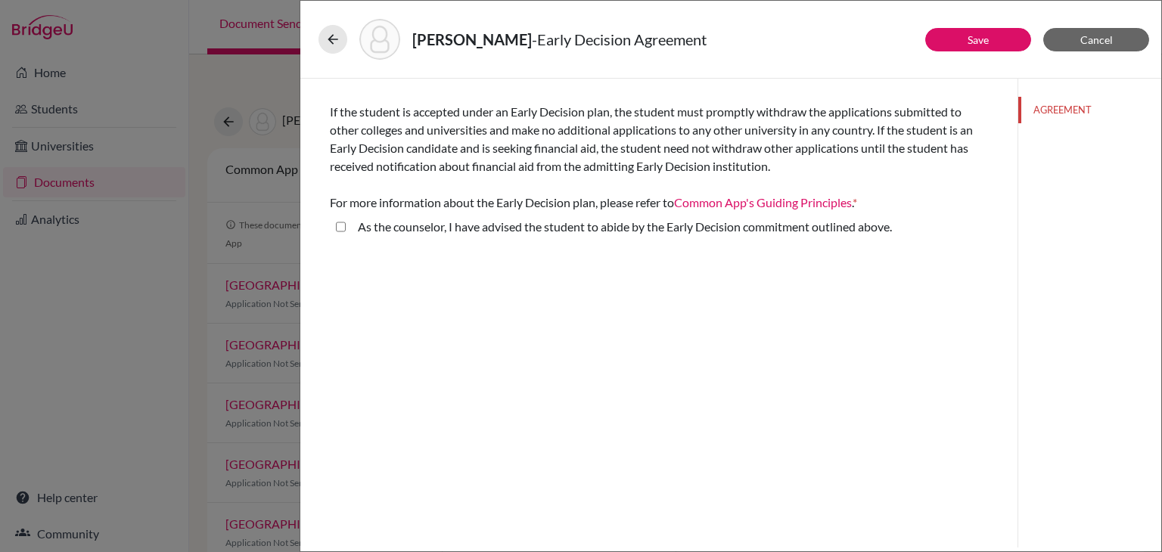
click at [338, 226] on above\ "As the counselor, I have advised the student to abide by the Early Decision com…" at bounding box center [341, 227] width 10 height 18
checkbox above\ "true"
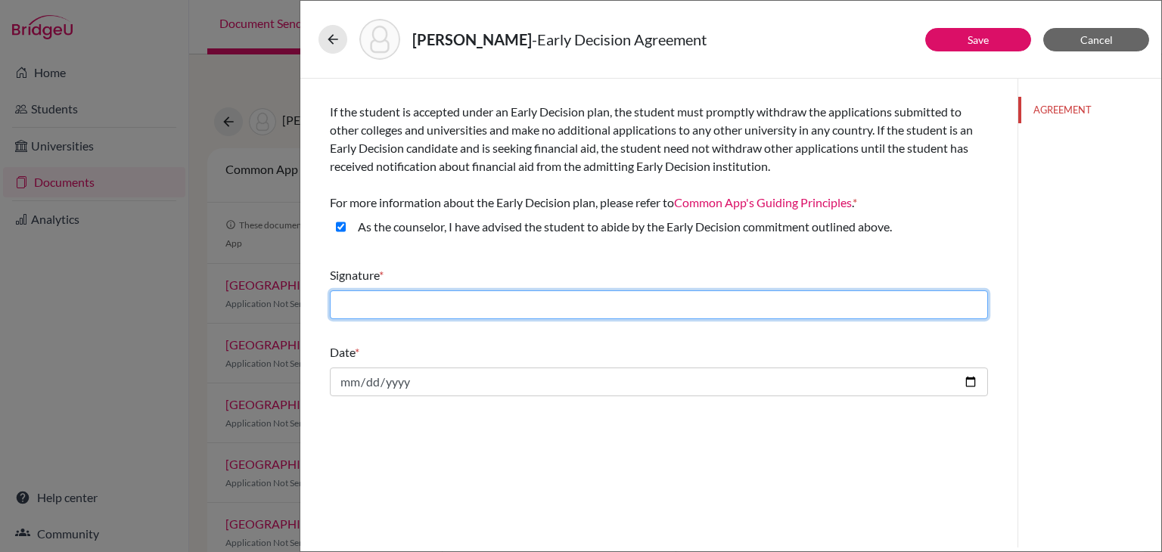
click at [427, 300] on input "text" at bounding box center [659, 305] width 658 height 29
type input "Soumithra Nagendran"
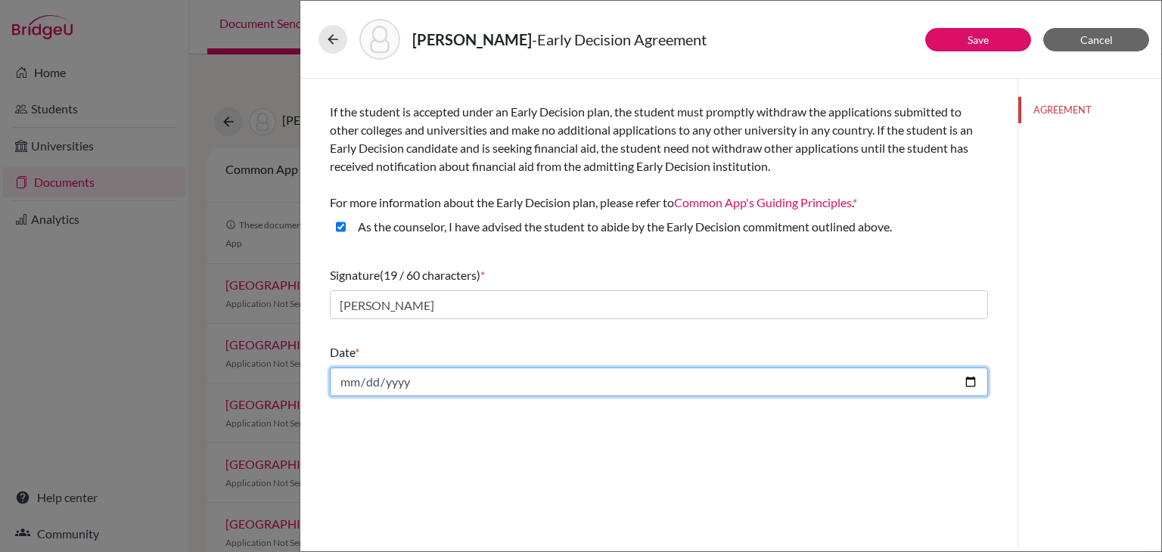
click at [975, 381] on input "date" at bounding box center [659, 382] width 658 height 29
type input "2025-10-04"
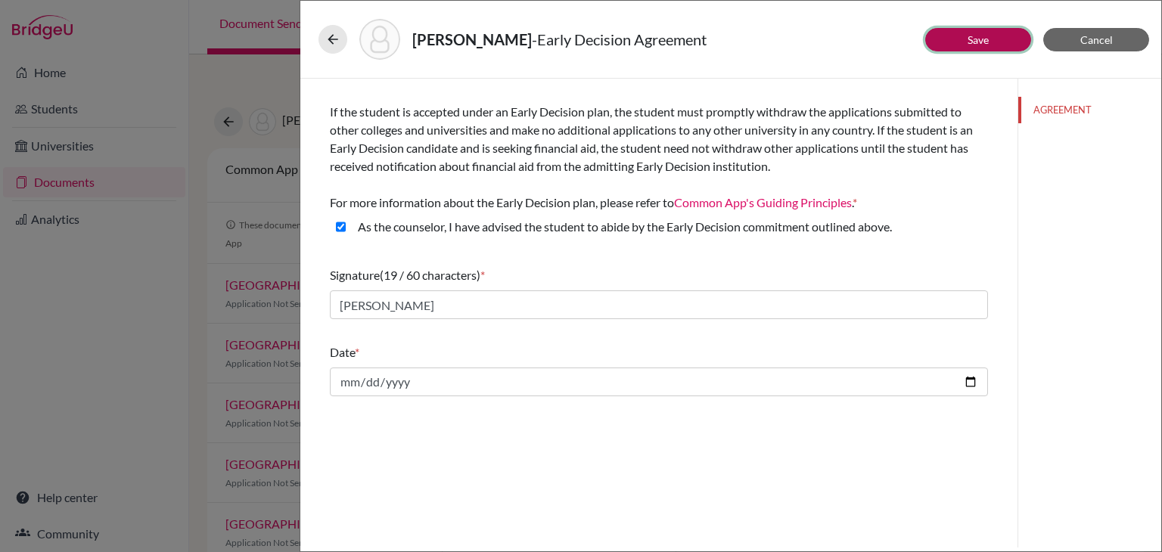
click at [987, 38] on link "Save" at bounding box center [978, 39] width 21 height 13
